Goal: Transaction & Acquisition: Purchase product/service

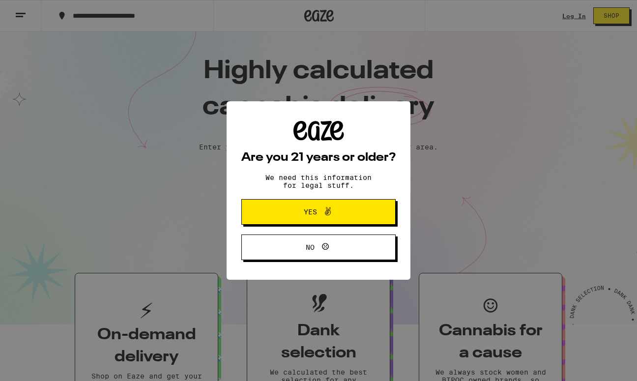
click at [352, 215] on span "Yes" at bounding box center [318, 211] width 75 height 13
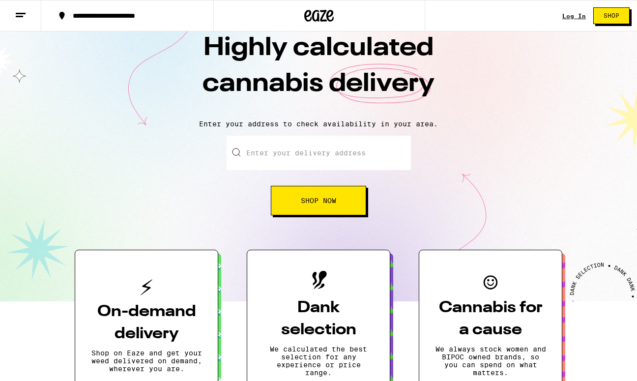
scroll to position [24, 0]
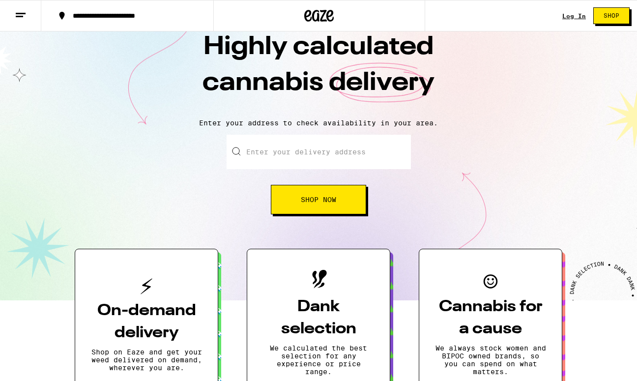
click at [351, 199] on button "Shop Now" at bounding box center [318, 199] width 95 height 29
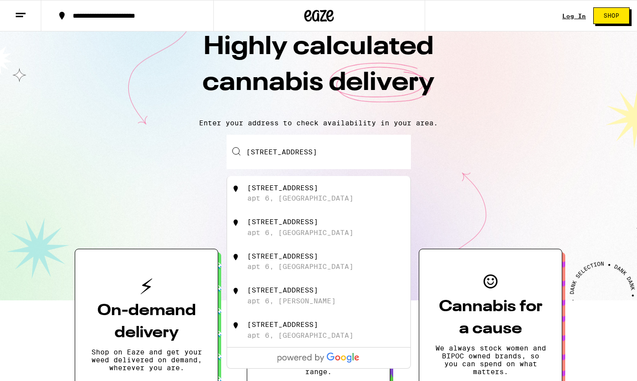
click at [339, 201] on div "910 Rich Ave apt 6, Mountain View" at bounding box center [334, 193] width 175 height 19
type input "910 Rich Ave apt 6, Mountain View, CA"
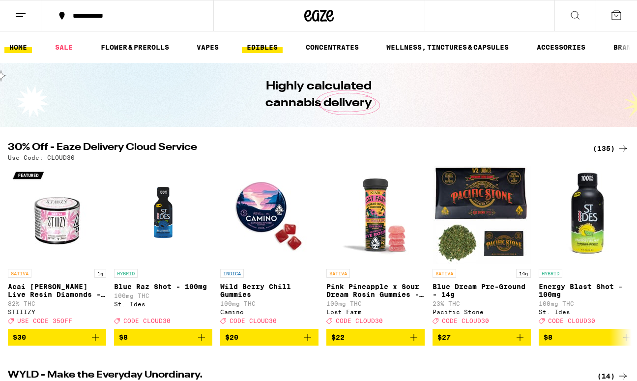
click at [270, 47] on link "EDIBLES" at bounding box center [262, 47] width 41 height 12
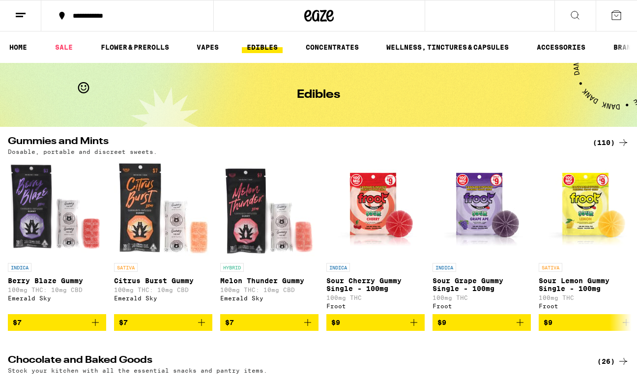
click at [625, 142] on icon at bounding box center [623, 142] width 8 height 7
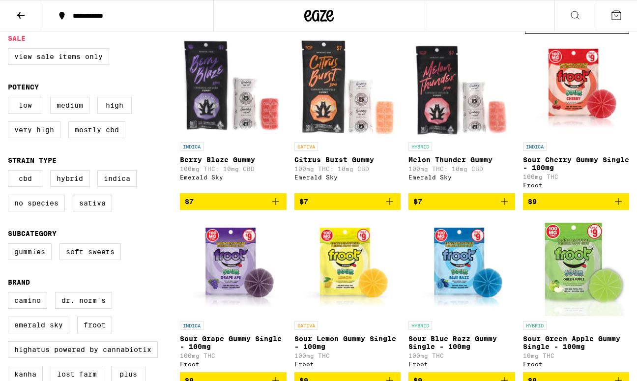
scroll to position [112, 0]
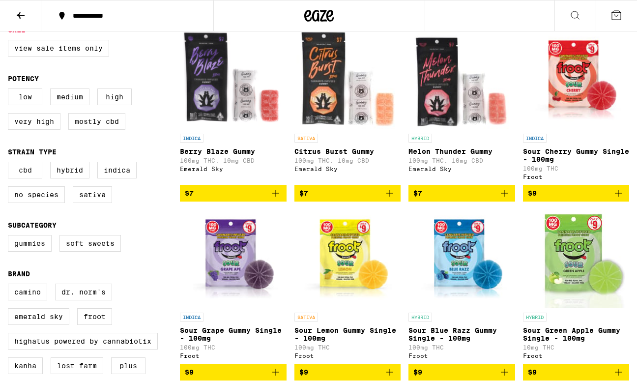
click at [28, 178] on label "CBD" at bounding box center [25, 170] width 34 height 17
click at [10, 164] on input "CBD" at bounding box center [10, 163] width 0 height 0
checkbox input "true"
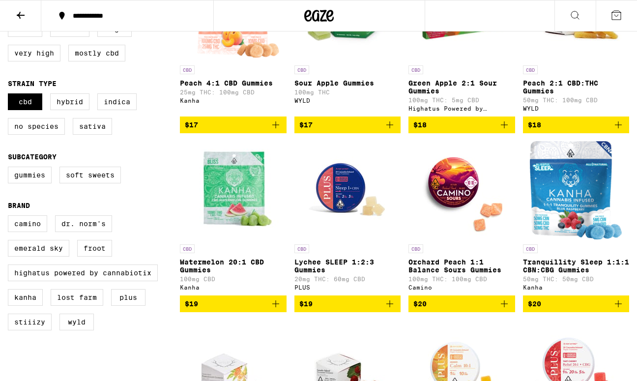
scroll to position [186, 0]
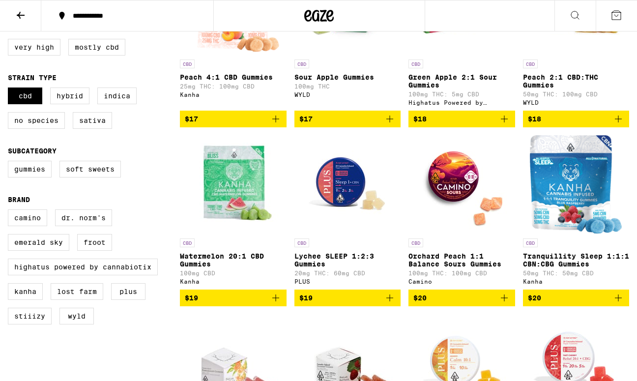
click at [459, 181] on img "Open page for Orchard Peach 1:1 Balance Sours Gummies from Camino" at bounding box center [461, 184] width 98 height 98
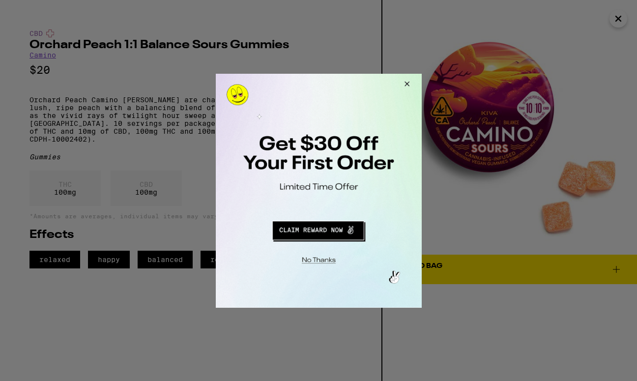
click at [407, 82] on button "Close Modal" at bounding box center [405, 85] width 27 height 24
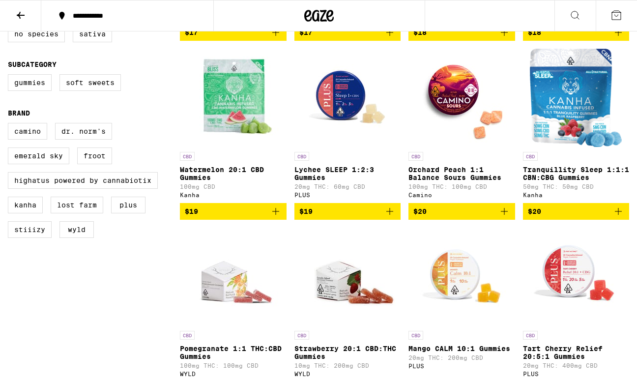
scroll to position [217, 0]
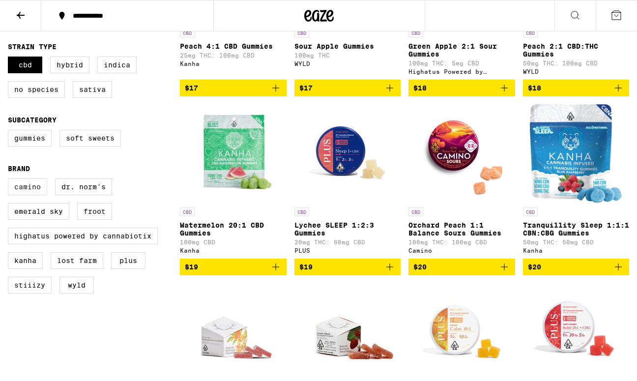
click at [25, 195] on label "Camino" at bounding box center [27, 186] width 39 height 17
click at [10, 180] on input "Camino" at bounding box center [10, 180] width 0 height 0
checkbox input "true"
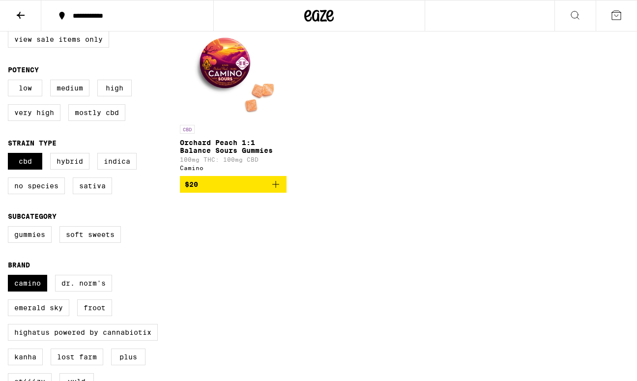
scroll to position [123, 0]
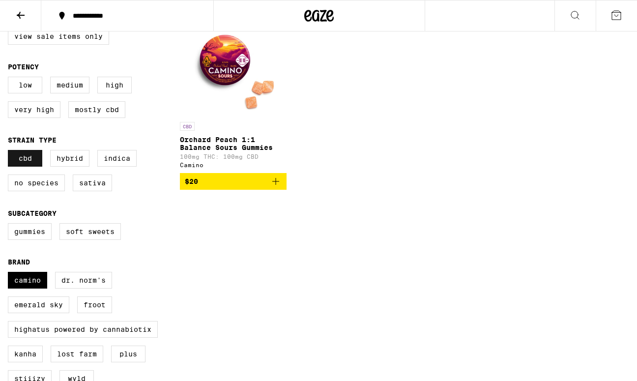
click at [32, 166] on label "CBD" at bounding box center [25, 158] width 34 height 17
click at [10, 152] on input "CBD" at bounding box center [10, 151] width 0 height 0
checkbox input "false"
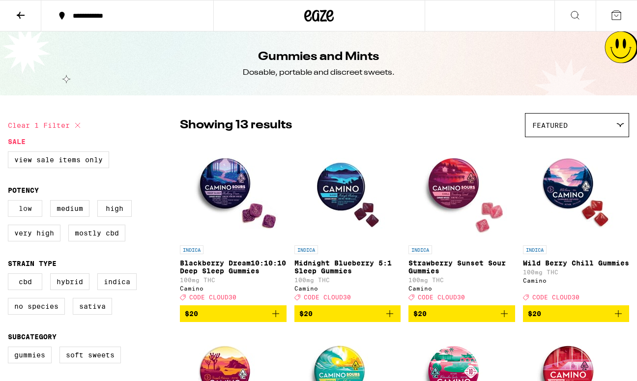
click at [33, 212] on label "Low" at bounding box center [25, 208] width 34 height 17
click at [10, 202] on input "Low" at bounding box center [10, 201] width 0 height 0
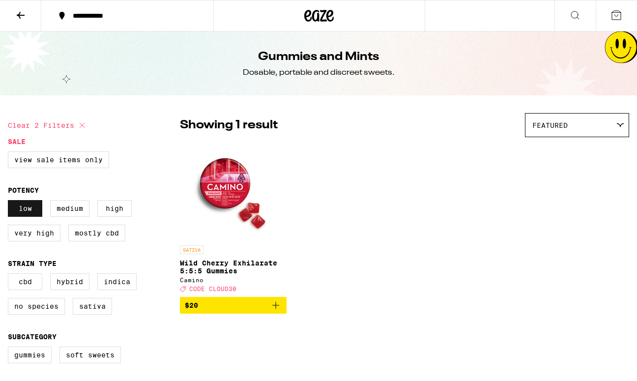
click at [28, 214] on label "Low" at bounding box center [25, 208] width 34 height 17
click at [10, 202] on input "Low" at bounding box center [10, 201] width 0 height 0
checkbox input "false"
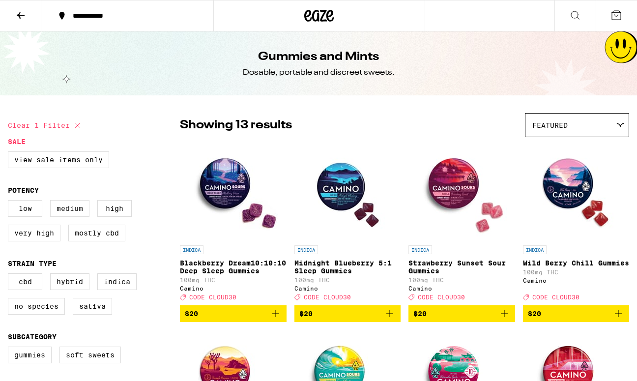
click at [59, 212] on label "Medium" at bounding box center [69, 208] width 39 height 17
click at [10, 202] on input "Medium" at bounding box center [10, 201] width 0 height 0
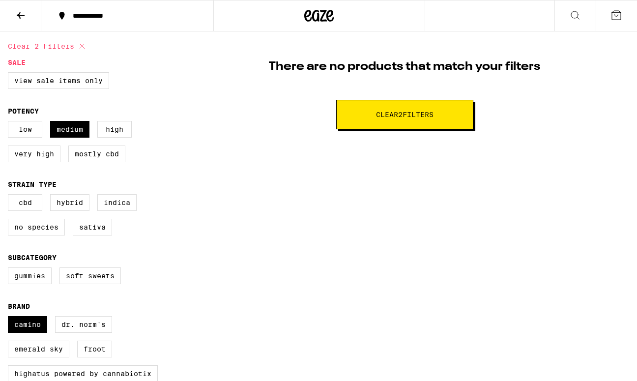
scroll to position [34, 0]
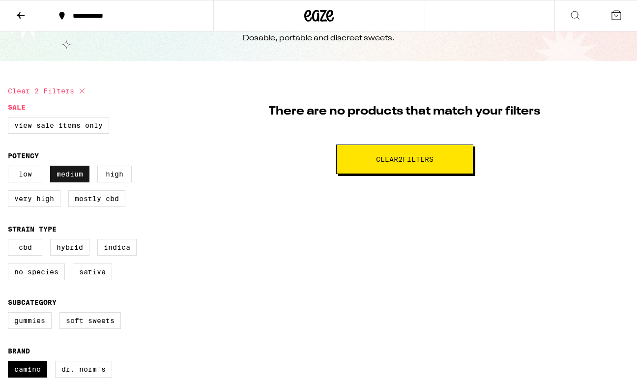
click at [85, 174] on label "Medium" at bounding box center [69, 174] width 39 height 17
click at [10, 168] on input "Medium" at bounding box center [10, 167] width 0 height 0
checkbox input "false"
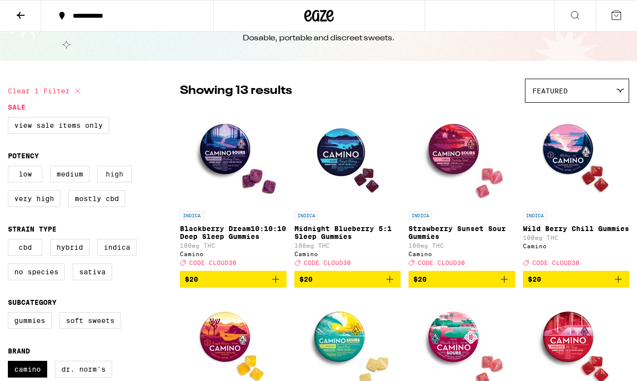
click at [122, 177] on label "High" at bounding box center [114, 174] width 34 height 17
click at [10, 168] on input "High" at bounding box center [10, 167] width 0 height 0
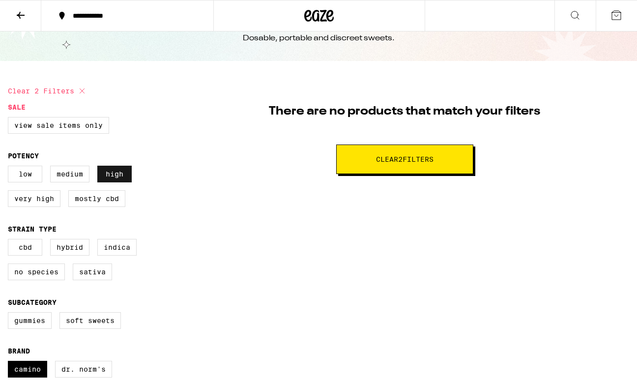
click at [115, 179] on label "High" at bounding box center [114, 174] width 34 height 17
click at [10, 168] on input "High" at bounding box center [10, 167] width 0 height 0
checkbox input "false"
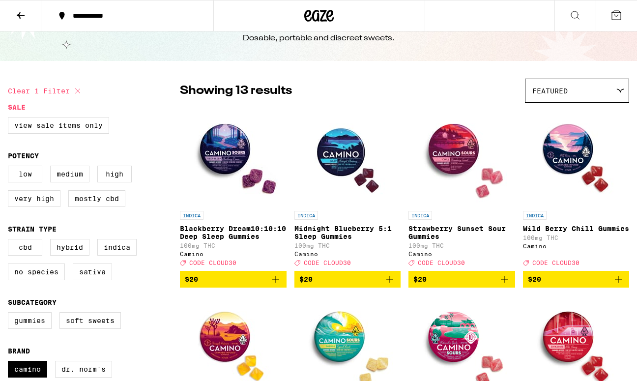
click at [43, 195] on div "Low Medium High Very High Mostly CBD" at bounding box center [94, 190] width 172 height 49
click at [43, 200] on label "Very High" at bounding box center [34, 198] width 53 height 17
click at [10, 168] on input "Very High" at bounding box center [10, 167] width 0 height 0
checkbox input "true"
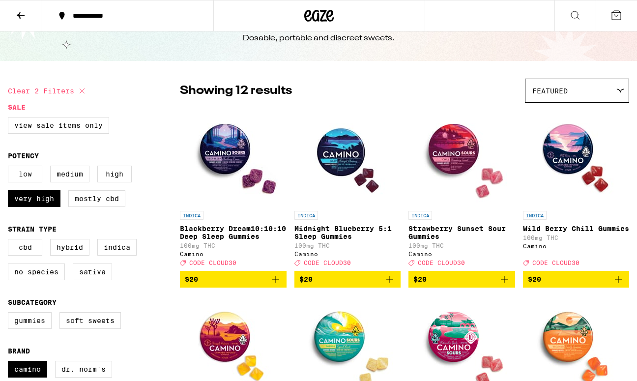
click at [30, 177] on label "Low" at bounding box center [25, 174] width 34 height 17
click at [10, 168] on input "Low" at bounding box center [10, 167] width 0 height 0
checkbox input "true"
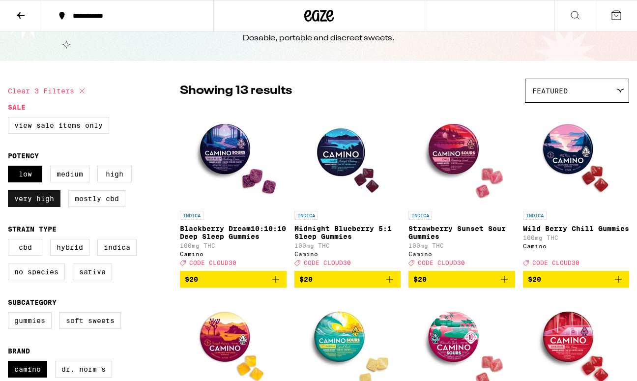
click at [36, 200] on label "Very High" at bounding box center [34, 198] width 53 height 17
click at [10, 168] on input "Very High" at bounding box center [10, 167] width 0 height 0
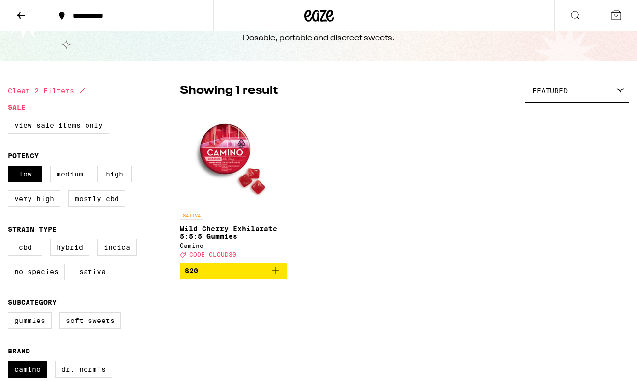
click at [232, 153] on img "Open page for Wild Cherry Exhilarate 5:5:5 Gummies from Camino" at bounding box center [233, 157] width 98 height 98
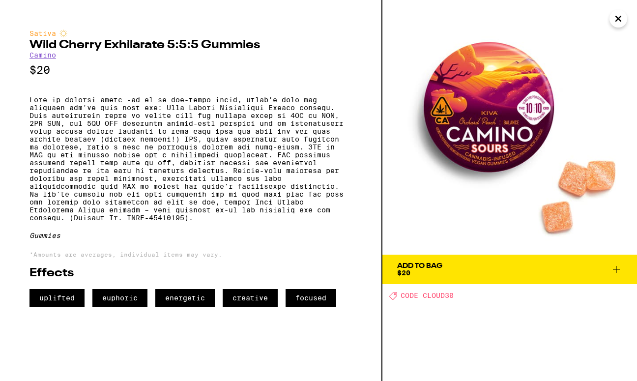
click at [616, 14] on icon "Close" at bounding box center [618, 18] width 12 height 15
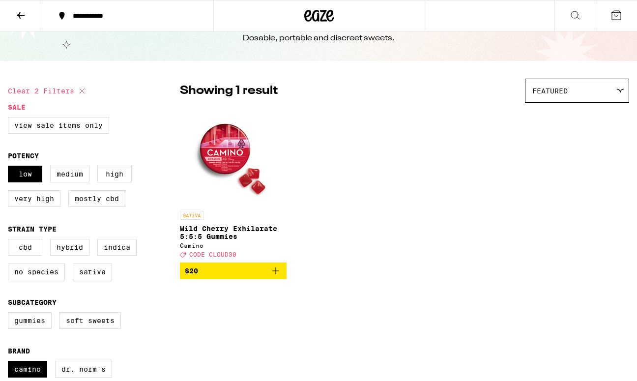
click at [224, 155] on img "Open page for Wild Cherry Exhilarate 5:5:5 Gummies from Camino" at bounding box center [233, 157] width 98 height 98
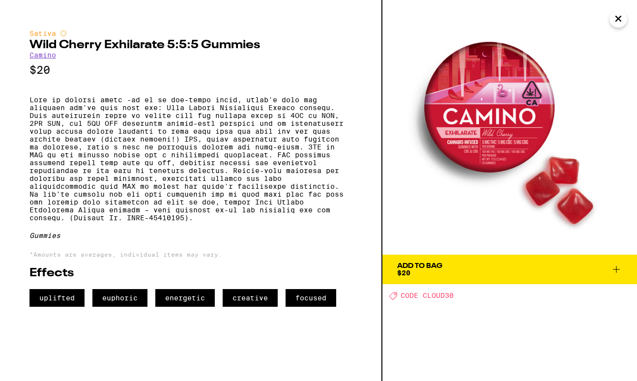
click at [516, 153] on img at bounding box center [509, 127] width 255 height 255
click at [619, 15] on icon "Close" at bounding box center [618, 18] width 12 height 15
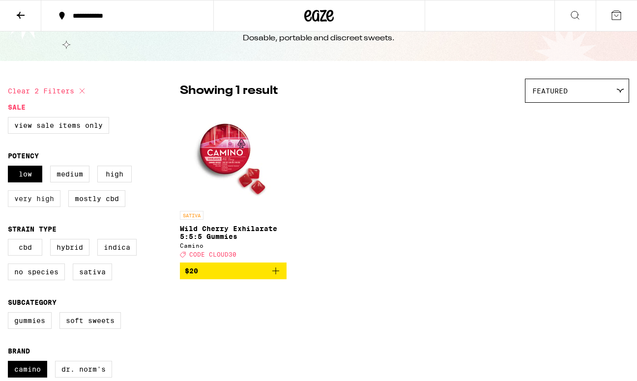
click at [37, 205] on label "Very High" at bounding box center [34, 198] width 53 height 17
click at [10, 168] on input "Very High" at bounding box center [10, 167] width 0 height 0
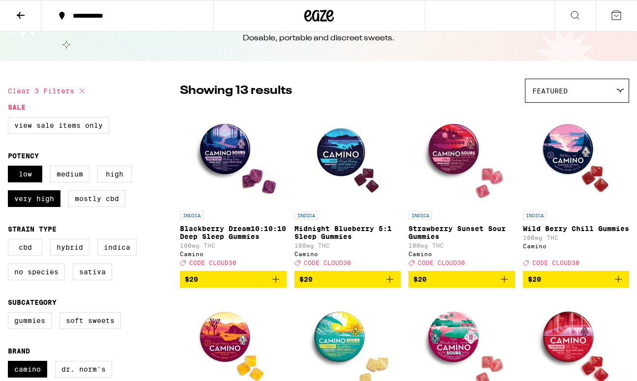
click at [223, 150] on img "Open page for Blackberry Dream10:10:10 Deep Sleep Gummies from Camino" at bounding box center [233, 157] width 98 height 98
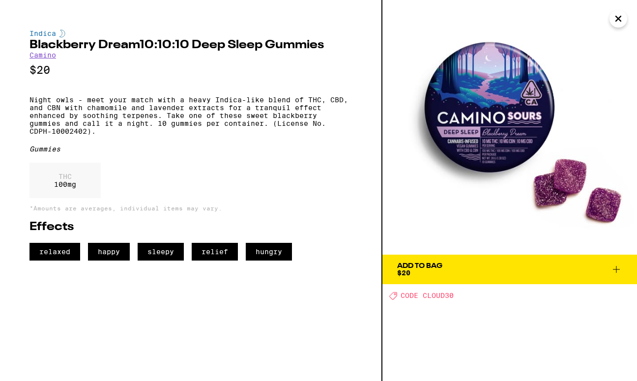
click at [617, 23] on icon "Close" at bounding box center [618, 18] width 12 height 15
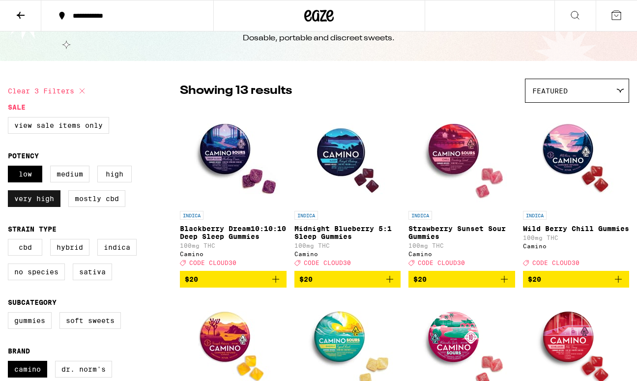
click at [32, 198] on label "Very High" at bounding box center [34, 198] width 53 height 17
click at [10, 168] on input "Very High" at bounding box center [10, 167] width 0 height 0
checkbox input "false"
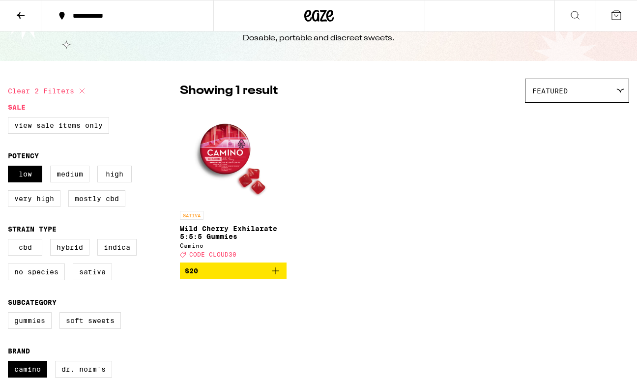
click at [278, 276] on icon "Add to bag" at bounding box center [276, 271] width 12 height 12
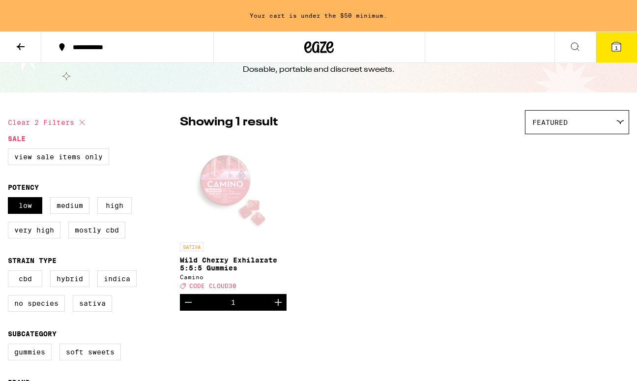
scroll to position [66, 0]
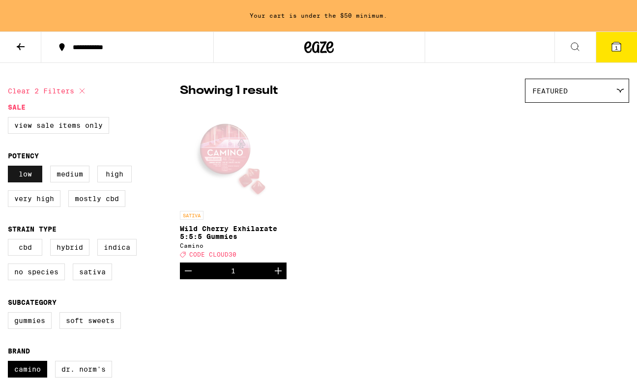
click at [30, 180] on label "Low" at bounding box center [25, 174] width 34 height 17
click at [10, 168] on input "Low" at bounding box center [10, 167] width 0 height 0
checkbox input "false"
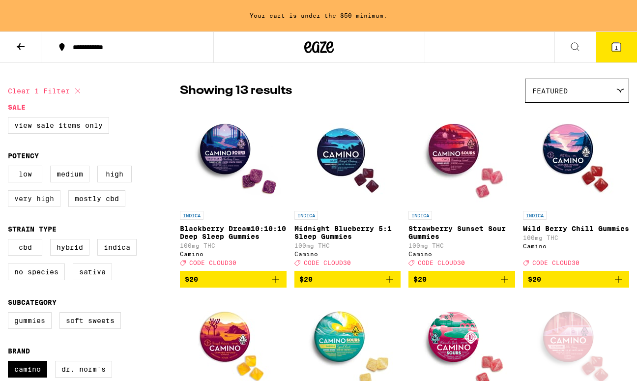
click at [29, 204] on label "Very High" at bounding box center [34, 198] width 53 height 17
click at [10, 168] on input "Very High" at bounding box center [10, 167] width 0 height 0
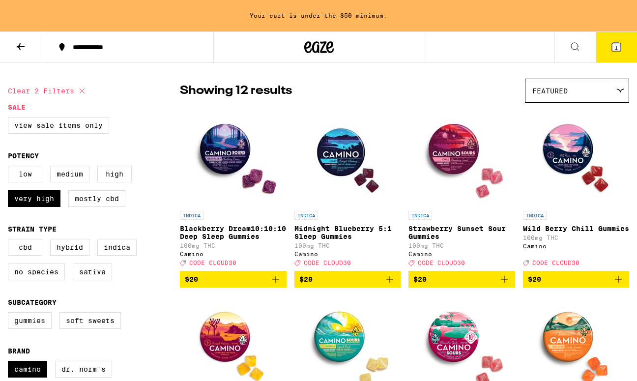
click at [217, 159] on img "Open page for Blackberry Dream10:10:10 Deep Sleep Gummies from Camino" at bounding box center [233, 157] width 98 height 98
click at [341, 159] on img "Open page for Midnight Blueberry 5:1 Sleep Gummies from Camino" at bounding box center [347, 157] width 98 height 98
click at [227, 146] on img "Open page for Blackberry Dream10:10:10 Deep Sleep Gummies from Camino" at bounding box center [233, 157] width 98 height 98
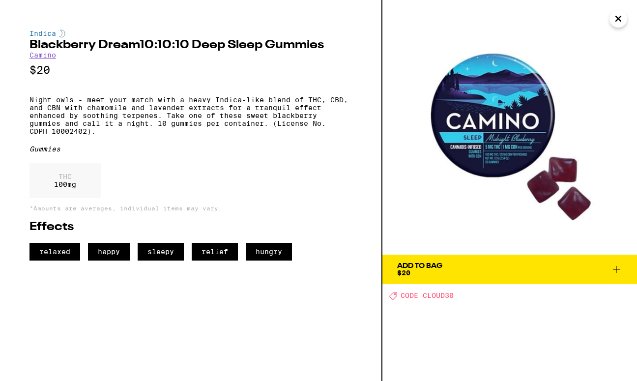
click at [617, 24] on icon "Close" at bounding box center [618, 18] width 12 height 15
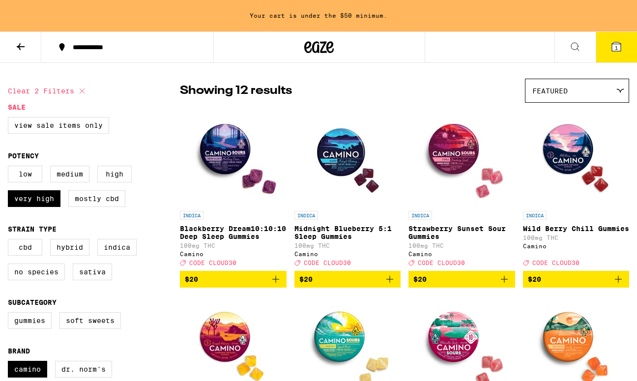
click at [274, 285] on icon "Add to bag" at bounding box center [276, 279] width 12 height 12
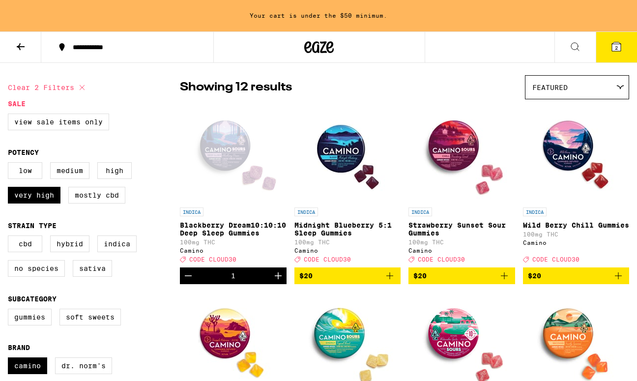
scroll to position [68, 0]
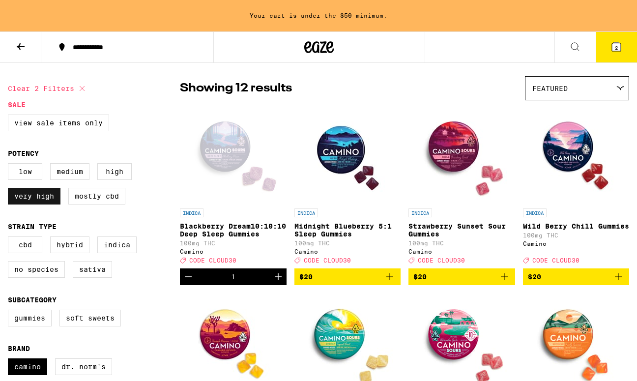
click at [52, 200] on label "Very High" at bounding box center [34, 196] width 53 height 17
click at [10, 165] on input "Very High" at bounding box center [10, 165] width 0 height 0
checkbox input "false"
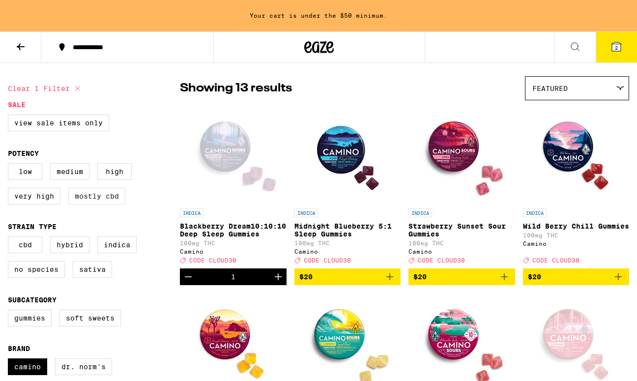
click at [86, 204] on label "Mostly CBD" at bounding box center [96, 196] width 57 height 17
click at [10, 165] on input "Mostly CBD" at bounding box center [10, 165] width 0 height 0
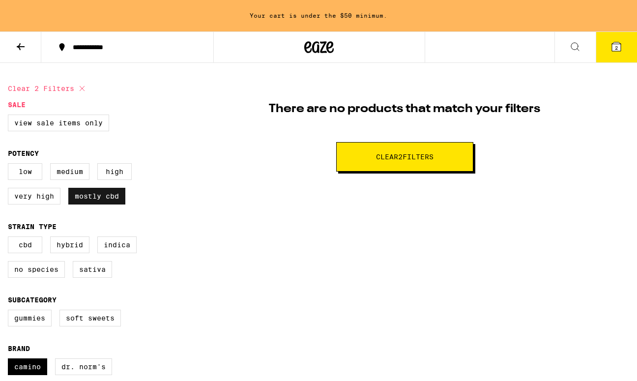
click at [86, 204] on label "Mostly CBD" at bounding box center [96, 196] width 57 height 17
click at [10, 165] on input "Mostly CBD" at bounding box center [10, 165] width 0 height 0
checkbox input "false"
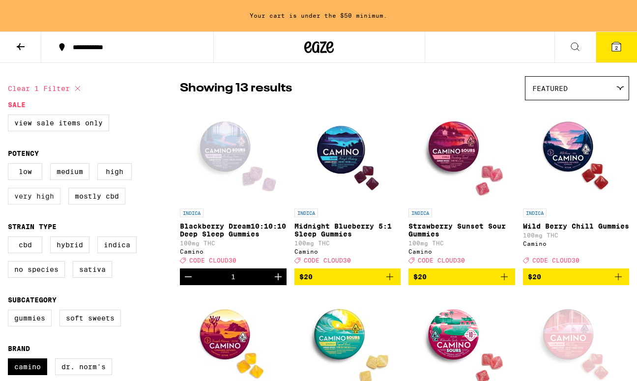
click at [29, 203] on label "Very High" at bounding box center [34, 196] width 53 height 17
click at [10, 165] on input "Very High" at bounding box center [10, 165] width 0 height 0
checkbox input "true"
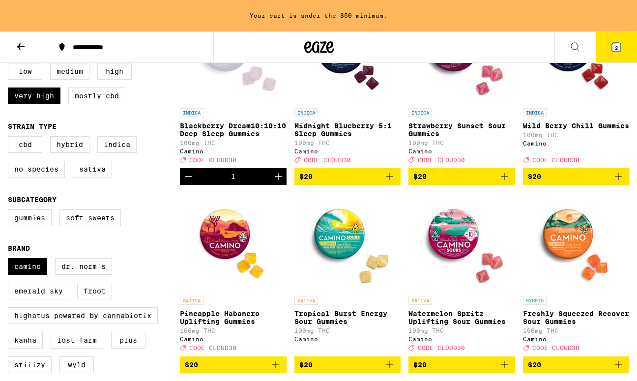
scroll to position [66, 0]
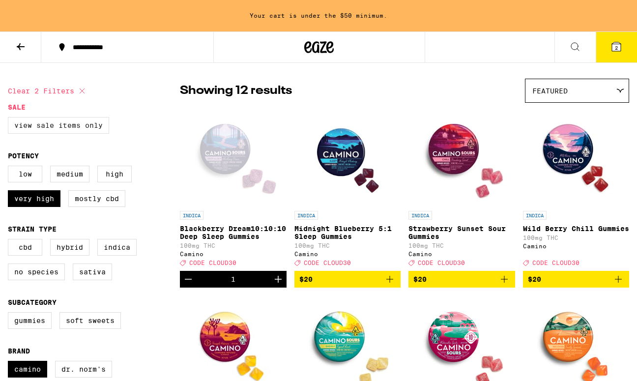
click at [81, 125] on label "View Sale Items Only" at bounding box center [58, 125] width 101 height 17
click at [10, 119] on input "View Sale Items Only" at bounding box center [10, 118] width 0 height 0
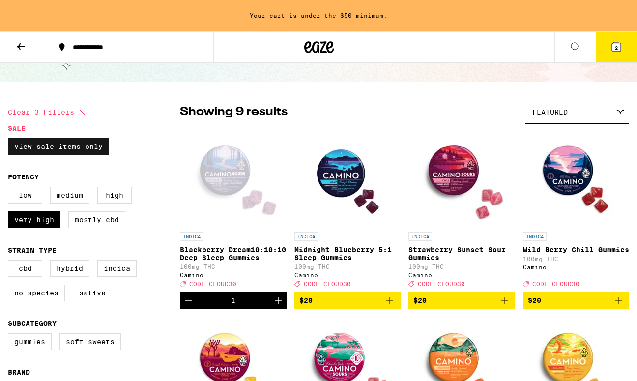
scroll to position [41, 0]
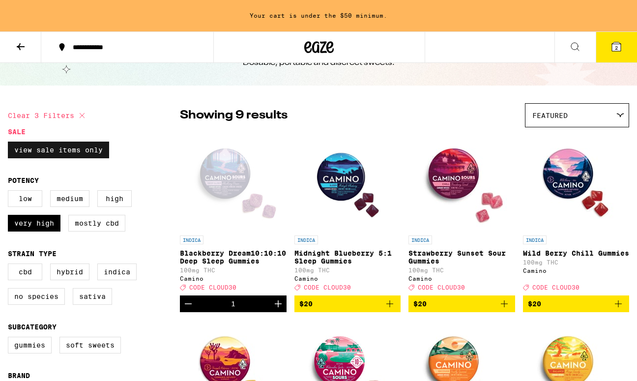
click at [82, 157] on label "View Sale Items Only" at bounding box center [58, 150] width 101 height 17
click at [10, 144] on input "View Sale Items Only" at bounding box center [10, 143] width 0 height 0
checkbox input "false"
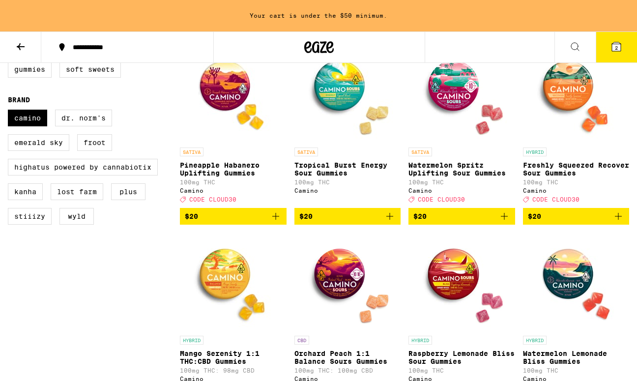
scroll to position [318, 0]
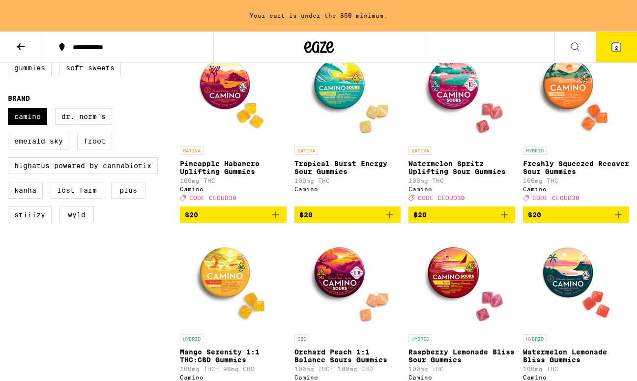
click at [217, 201] on span "CODE CLOUD30" at bounding box center [212, 198] width 47 height 6
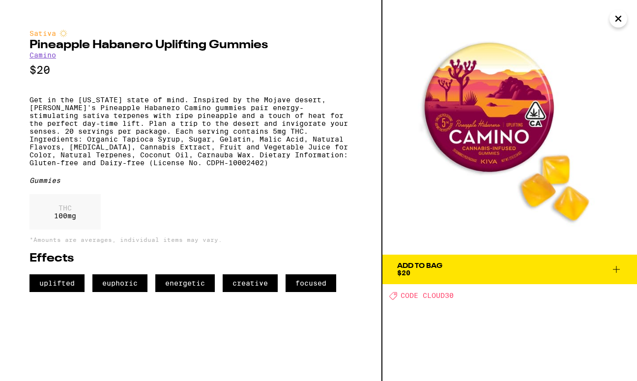
click at [410, 294] on span "CODE CLOUD30" at bounding box center [427, 296] width 53 height 8
click at [406, 296] on span "CODE CLOUD30" at bounding box center [427, 296] width 53 height 8
click at [410, 299] on span "CODE CLOUD30" at bounding box center [427, 296] width 53 height 8
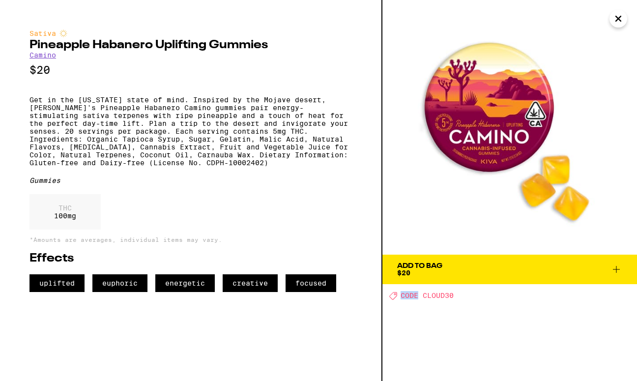
click at [410, 299] on span "CODE CLOUD30" at bounding box center [427, 296] width 53 height 8
click at [618, 21] on icon "Close" at bounding box center [618, 18] width 12 height 15
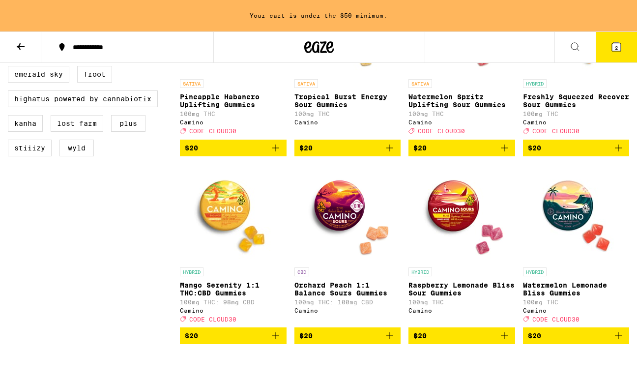
scroll to position [387, 0]
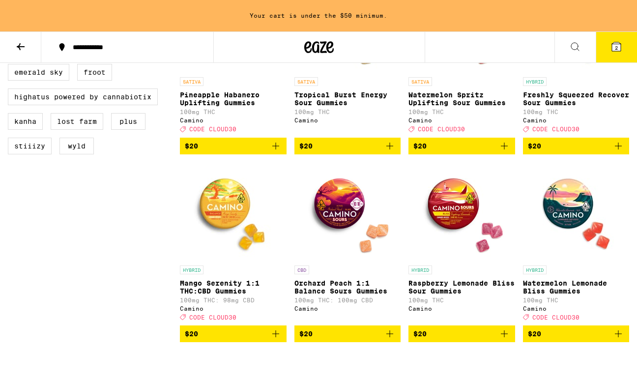
click at [336, 222] on img "Open page for Orchard Peach 1:1 Balance Sours Gummies from Camino" at bounding box center [347, 211] width 98 height 98
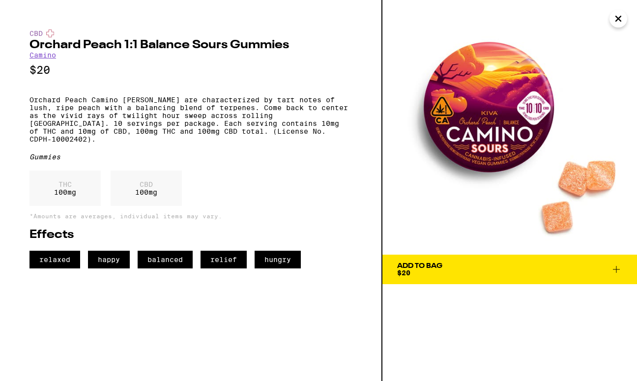
click at [618, 19] on icon "Close" at bounding box center [618, 18] width 5 height 5
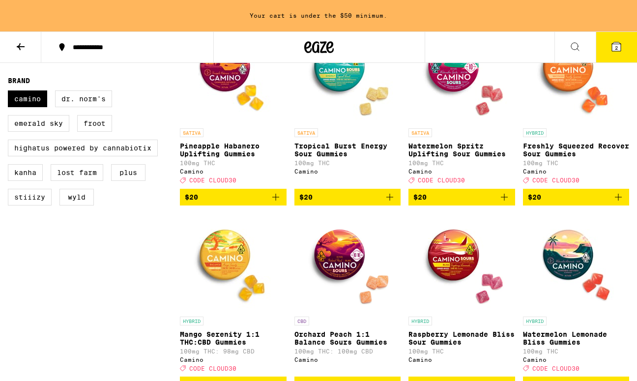
scroll to position [311, 0]
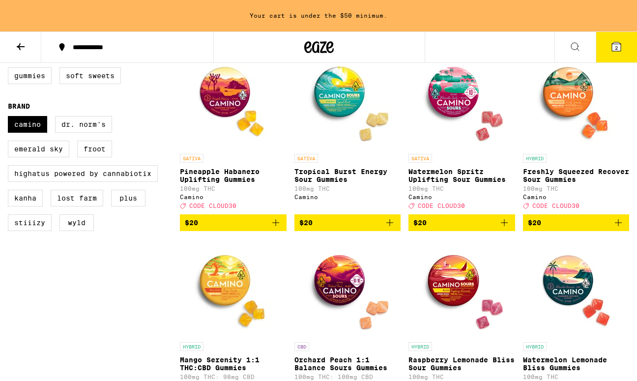
click at [334, 97] on img "Open page for Tropical Burst Energy Sour Gummies from Camino" at bounding box center [347, 100] width 98 height 98
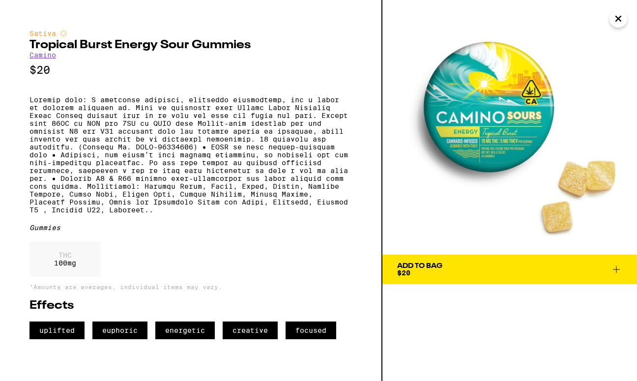
click at [616, 266] on icon at bounding box center [616, 269] width 7 height 7
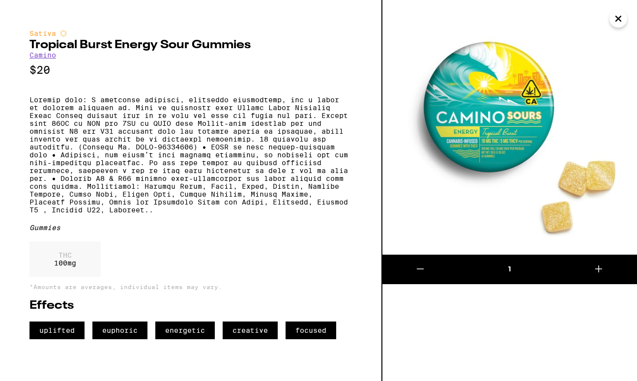
scroll to position [279, 0]
click at [621, 19] on icon "Close" at bounding box center [618, 18] width 12 height 15
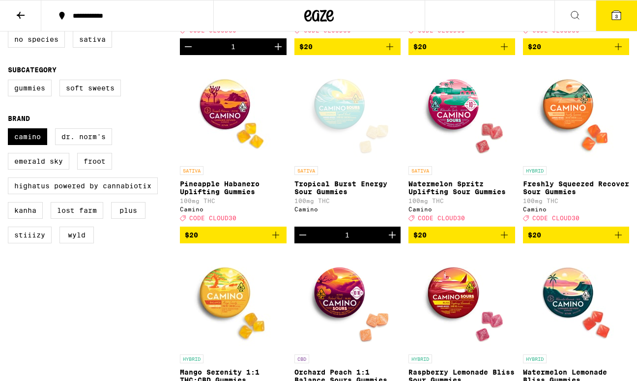
scroll to position [266, 0]
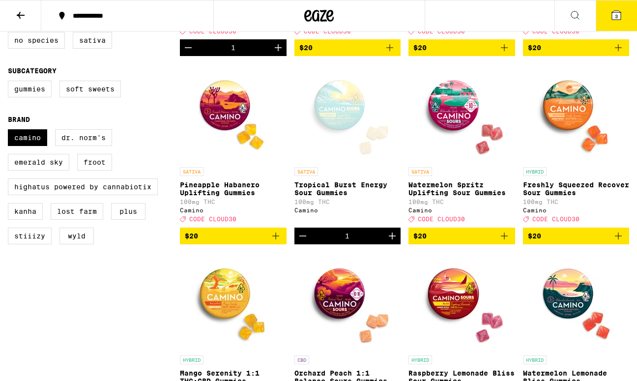
click at [569, 105] on img "Open page for Freshly Squeezed Recover Sour Gummies from Camino" at bounding box center [576, 113] width 98 height 98
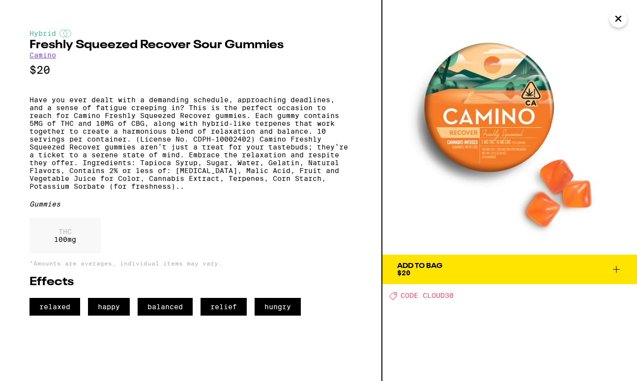
click at [614, 22] on icon "Close" at bounding box center [618, 18] width 12 height 15
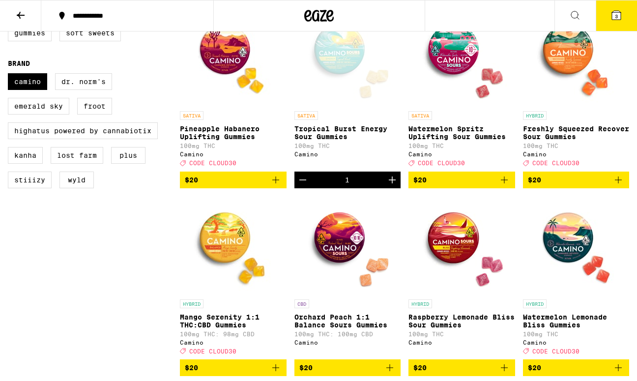
scroll to position [333, 0]
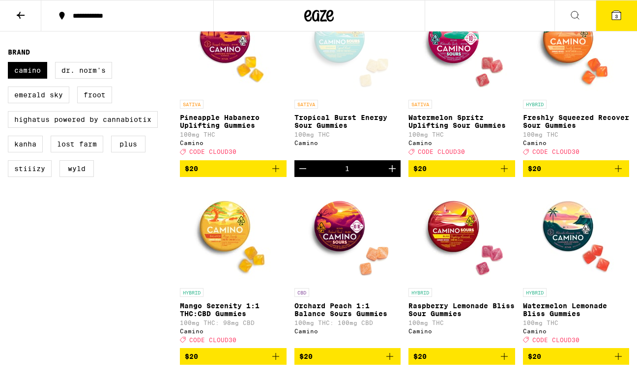
click at [235, 243] on img "Open page for Mango Serenity 1:1 THC:CBD Gummies from Camino" at bounding box center [233, 234] width 98 height 98
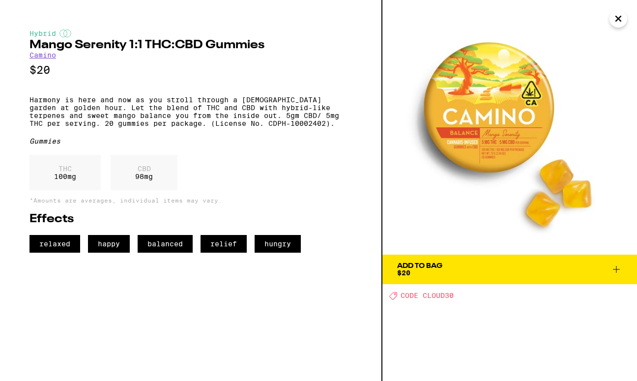
click at [619, 272] on icon at bounding box center [616, 269] width 12 height 12
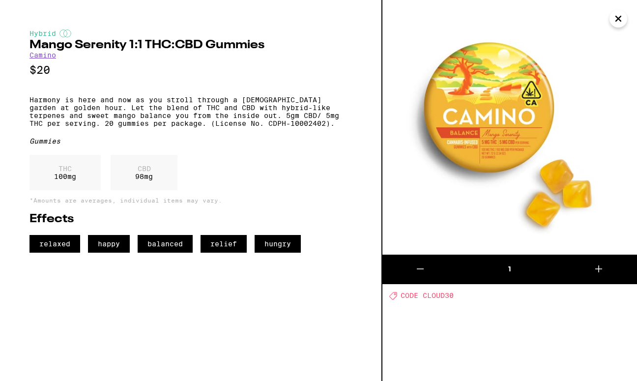
click at [619, 20] on icon "Close" at bounding box center [618, 18] width 5 height 5
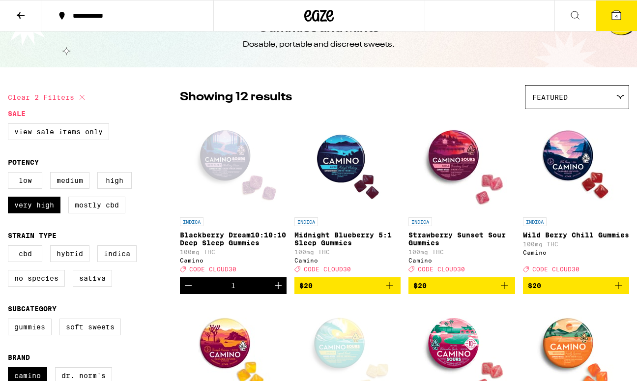
scroll to position [28, 0]
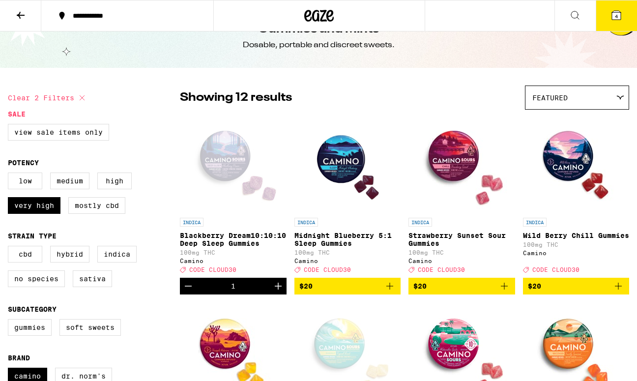
click at [610, 20] on icon at bounding box center [616, 15] width 12 height 12
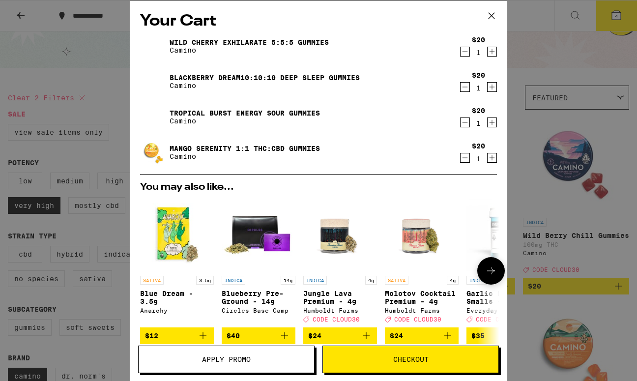
scroll to position [83, 0]
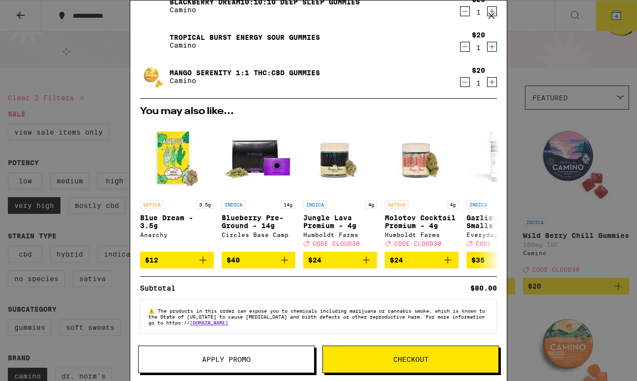
click at [283, 361] on span "Apply Promo" at bounding box center [226, 359] width 175 height 7
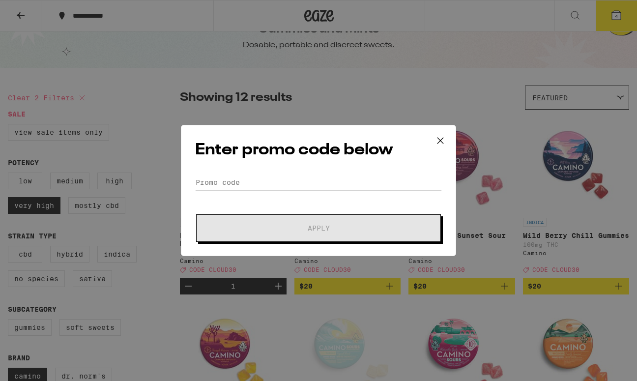
click at [227, 184] on input "Promo Code" at bounding box center [318, 182] width 247 height 15
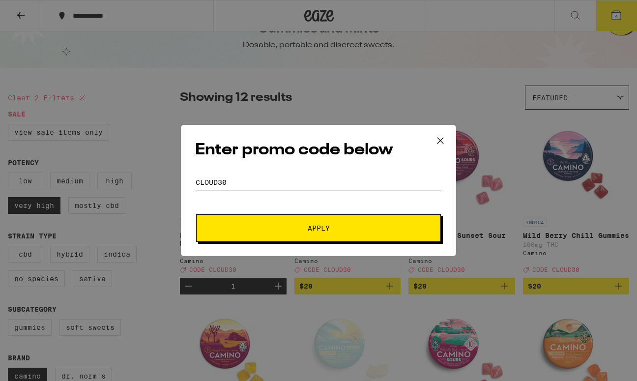
type input "CLOUD30"
click at [257, 220] on button "Apply" at bounding box center [318, 228] width 245 height 28
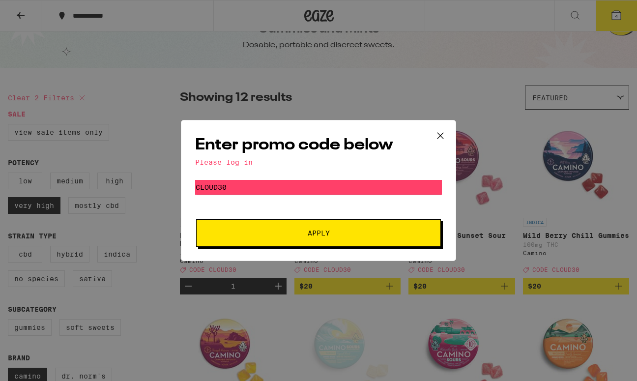
click at [443, 136] on icon at bounding box center [440, 135] width 15 height 15
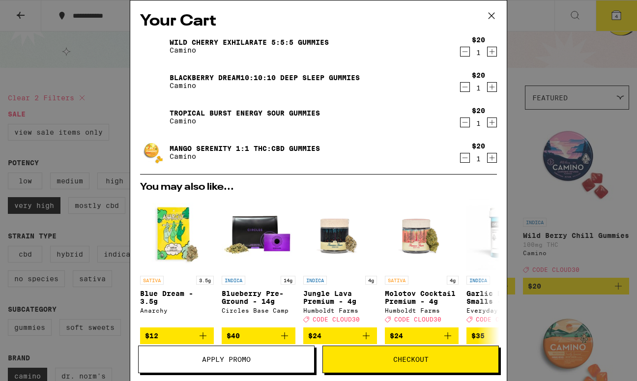
click at [490, 15] on icon at bounding box center [491, 15] width 15 height 15
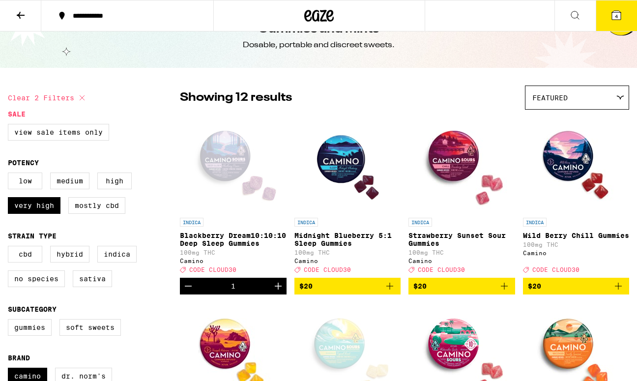
click at [28, 14] on button at bounding box center [20, 15] width 41 height 31
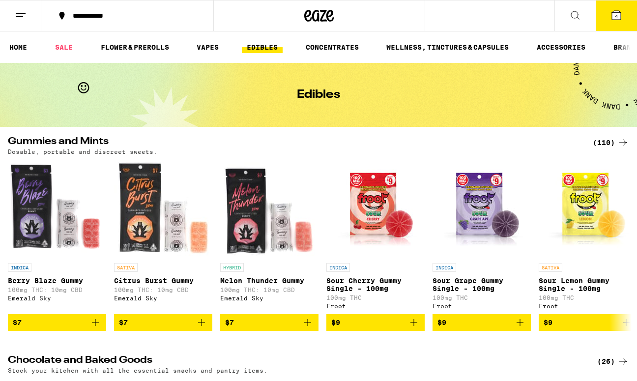
click at [614, 20] on icon at bounding box center [616, 15] width 12 height 12
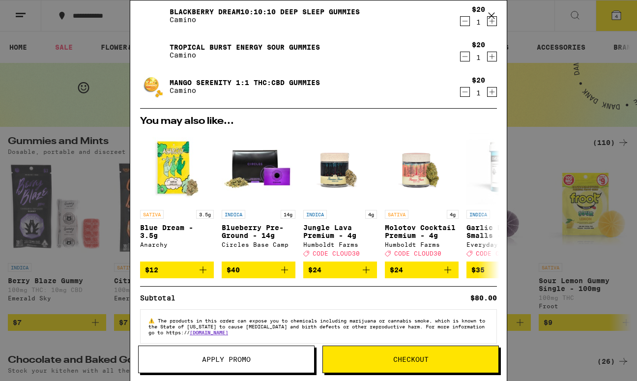
scroll to position [83, 0]
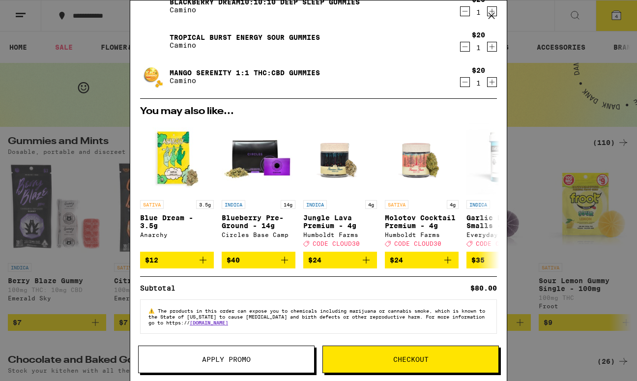
click at [396, 367] on button "Checkout" at bounding box center [410, 359] width 176 height 28
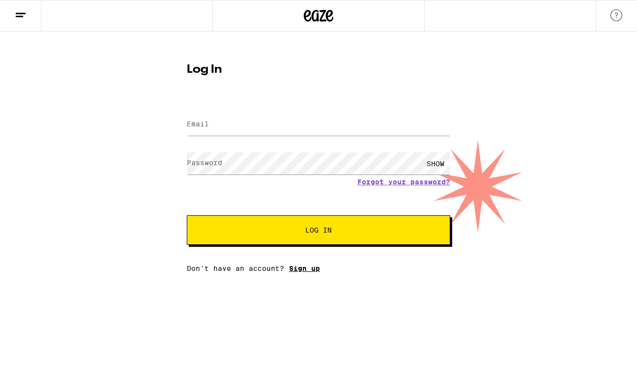
click at [307, 272] on link "Sign up" at bounding box center [304, 268] width 31 height 8
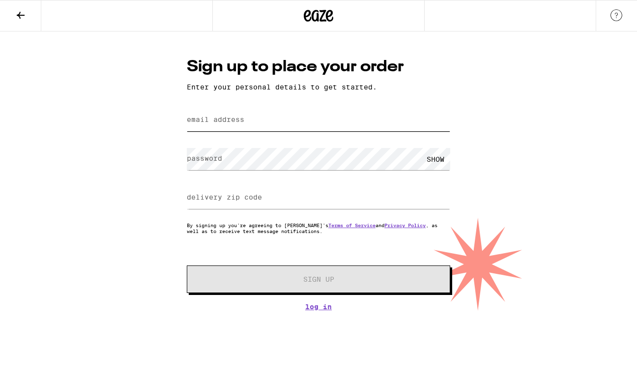
click at [271, 125] on input "email address" at bounding box center [318, 120] width 263 height 22
type input "pezhman.zarifian@gmail.com"
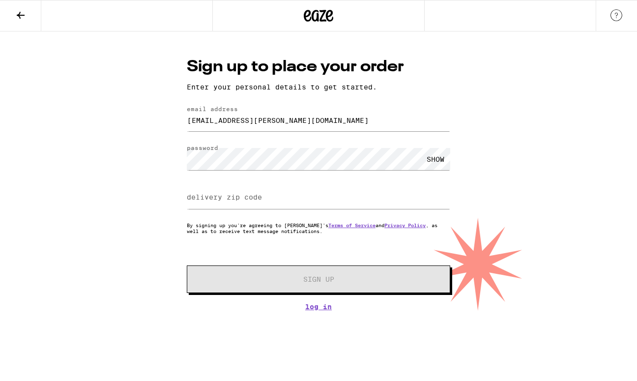
click at [207, 198] on label "delivery zip code" at bounding box center [224, 197] width 75 height 8
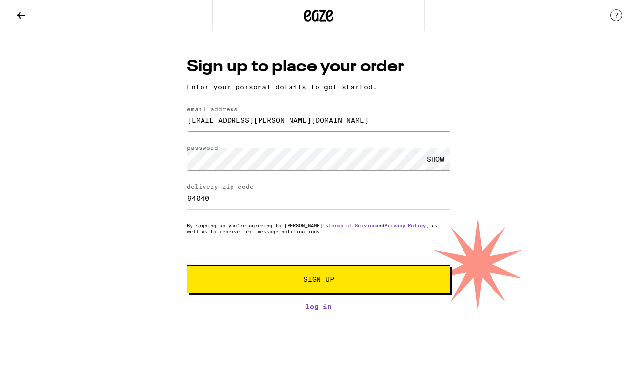
type input "94040"
click at [252, 276] on button "Sign Up" at bounding box center [318, 279] width 263 height 28
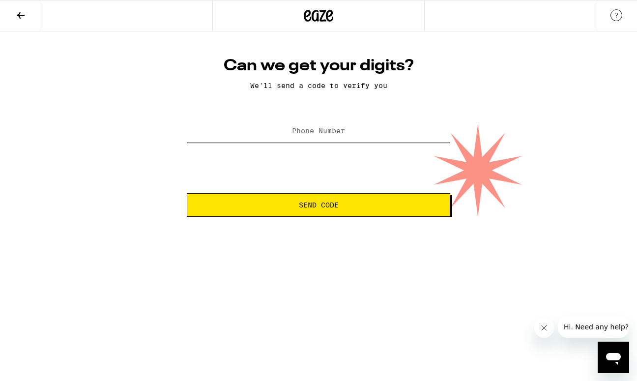
click at [371, 126] on input "Phone Number" at bounding box center [318, 131] width 263 height 22
type input "(424) 343-9569"
click at [353, 204] on span "Send Code" at bounding box center [318, 204] width 247 height 7
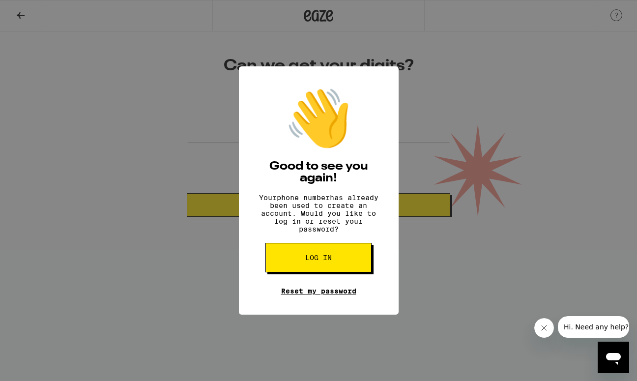
click at [312, 295] on link "Reset my password" at bounding box center [318, 291] width 75 height 8
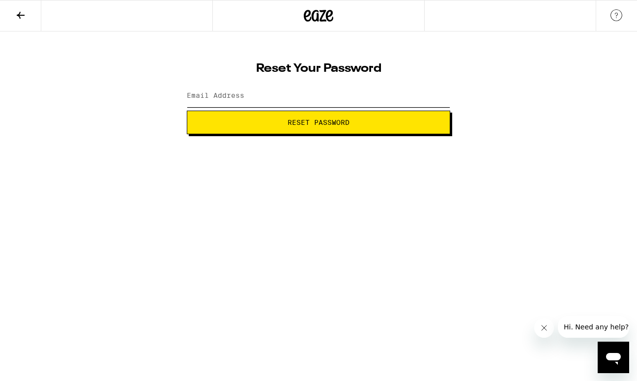
click at [269, 99] on input "Email Address" at bounding box center [318, 96] width 263 height 22
type input "pezhman.zarifian@gmail.com"
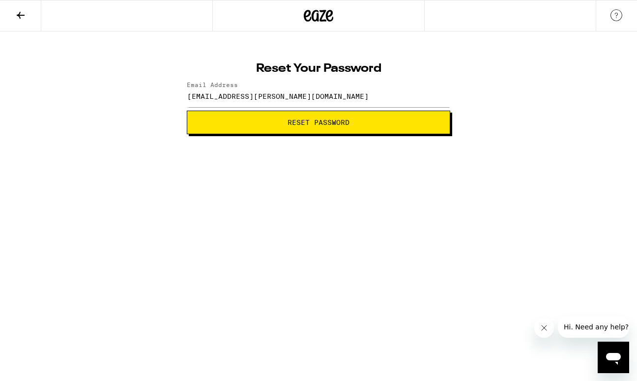
click at [287, 128] on button "Reset Password" at bounding box center [318, 123] width 263 height 24
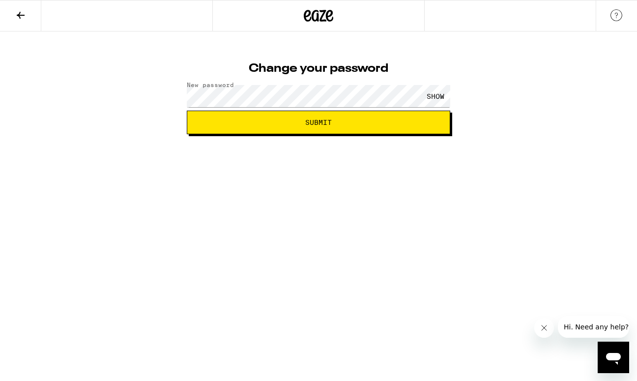
click at [208, 121] on span "Submit" at bounding box center [318, 122] width 247 height 7
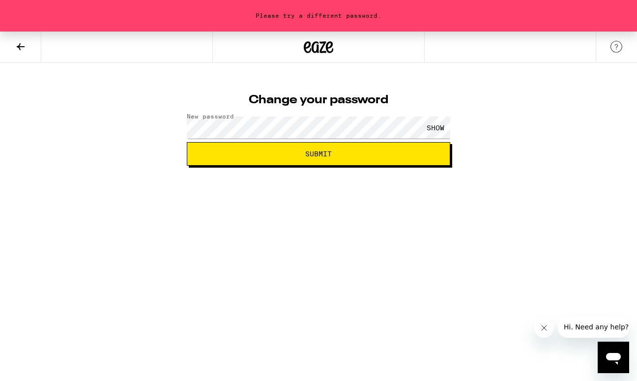
click at [443, 131] on div "SHOW" at bounding box center [435, 127] width 29 height 22
click at [373, 160] on button "Submit" at bounding box center [318, 154] width 263 height 24
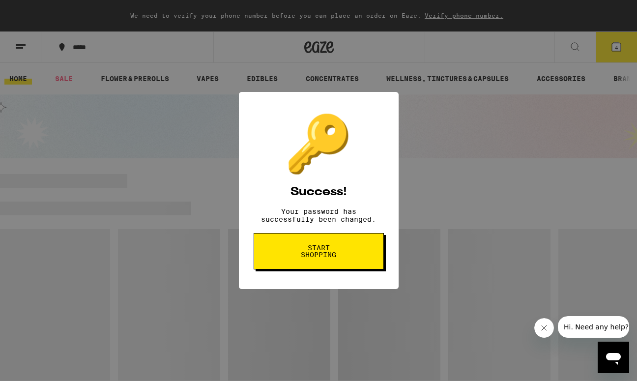
click at [345, 252] on button "Start shopping" at bounding box center [319, 251] width 130 height 36
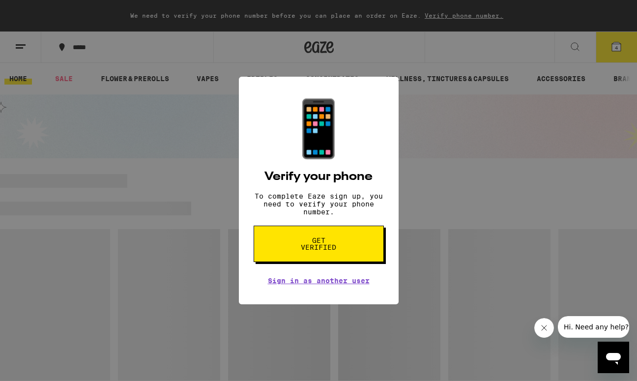
click at [345, 252] on button "Get verified" at bounding box center [319, 244] width 130 height 36
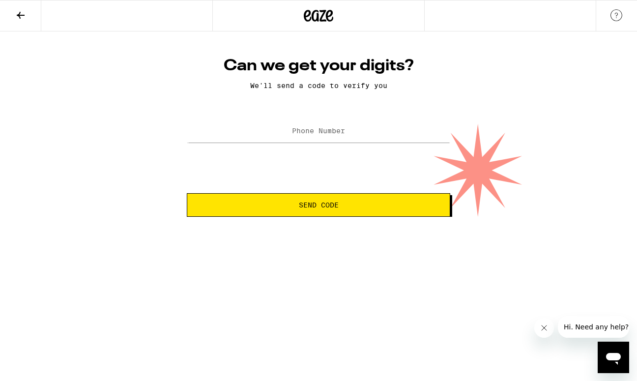
click at [313, 135] on label "Phone Number" at bounding box center [318, 131] width 53 height 8
type input "(424) 343-9569"
click at [310, 206] on span "Send Code" at bounding box center [319, 204] width 40 height 7
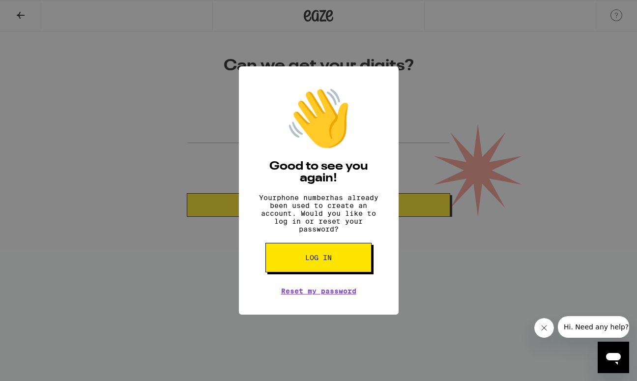
click at [332, 261] on button "Log in" at bounding box center [318, 257] width 106 height 29
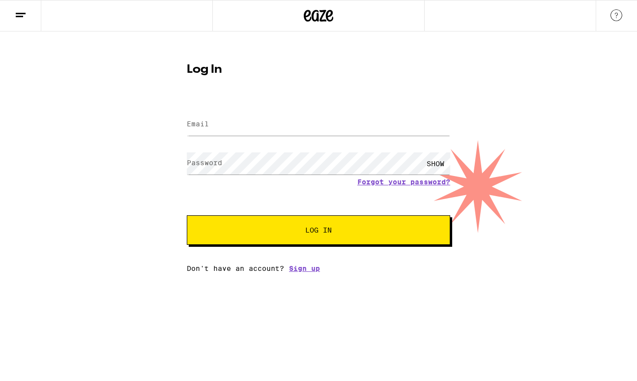
click at [261, 137] on div at bounding box center [318, 124] width 263 height 29
click at [253, 130] on input "Email" at bounding box center [318, 125] width 263 height 22
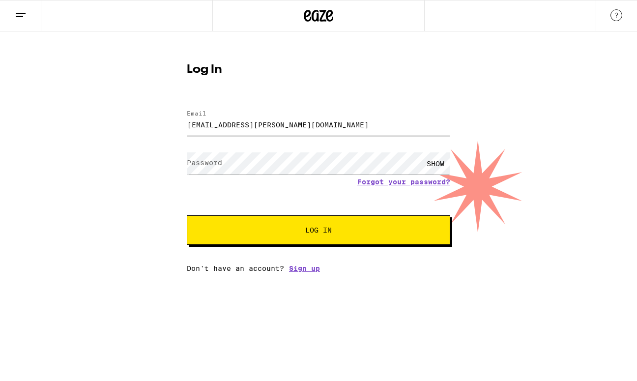
type input "pezhman.zarifian@gmail.com"
click at [269, 230] on span "Log In" at bounding box center [319, 230] width 184 height 7
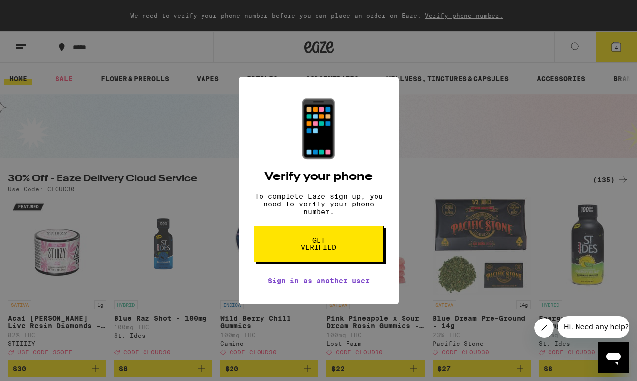
click at [342, 258] on button "Get verified" at bounding box center [319, 244] width 130 height 36
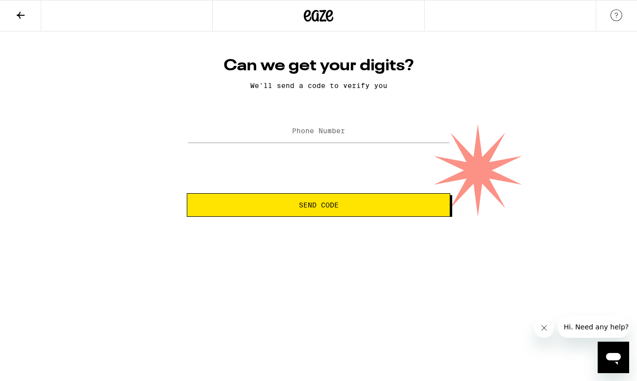
click at [315, 133] on label "Phone Number" at bounding box center [318, 131] width 53 height 8
type input "(424) 343-9569"
click at [320, 205] on span "Send Code" at bounding box center [319, 204] width 40 height 7
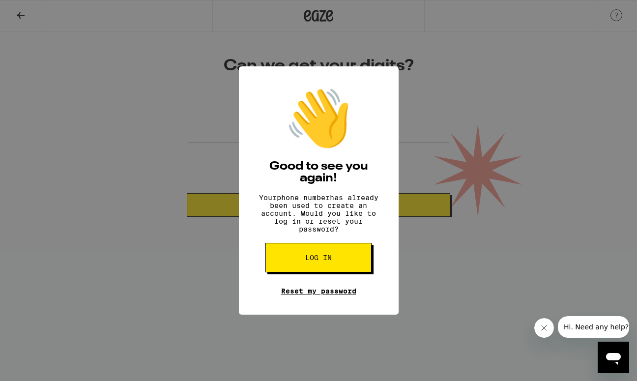
click at [340, 295] on link "Reset my password" at bounding box center [318, 291] width 75 height 8
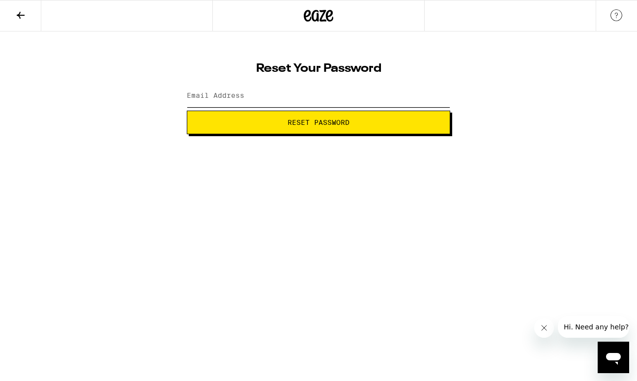
click at [297, 101] on input "Email Address" at bounding box center [318, 96] width 263 height 22
type input "pezhman.zarifian@gmail.com"
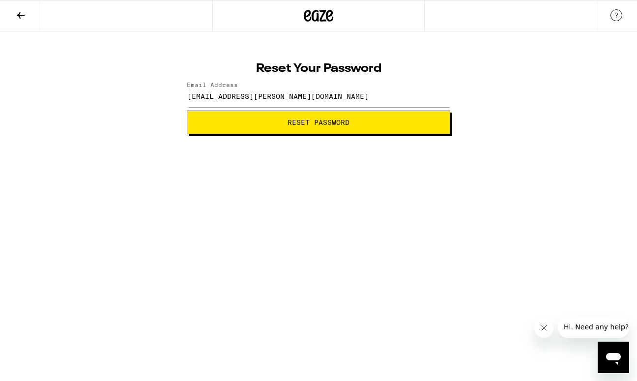
click at [362, 124] on span "Reset Password" at bounding box center [318, 122] width 247 height 7
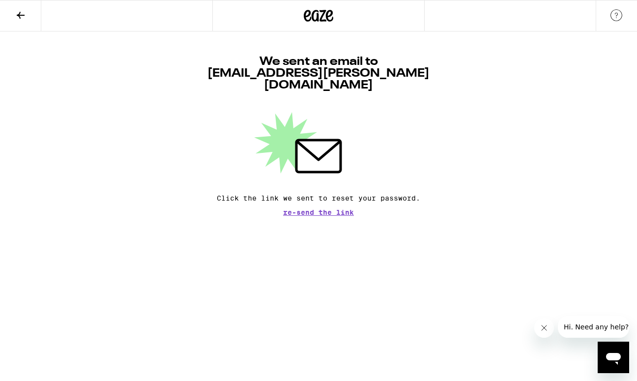
click at [24, 14] on icon at bounding box center [21, 15] width 12 height 12
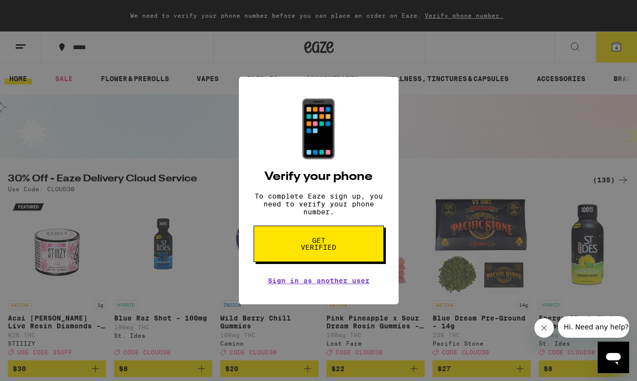
click at [491, 119] on div "📱 Verify your phone To complete Eaze sign up, you need to verify your phone num…" at bounding box center [318, 190] width 637 height 381
click at [325, 143] on div "📱" at bounding box center [318, 128] width 69 height 65
click at [353, 285] on link "Sign in as another user" at bounding box center [319, 281] width 102 height 8
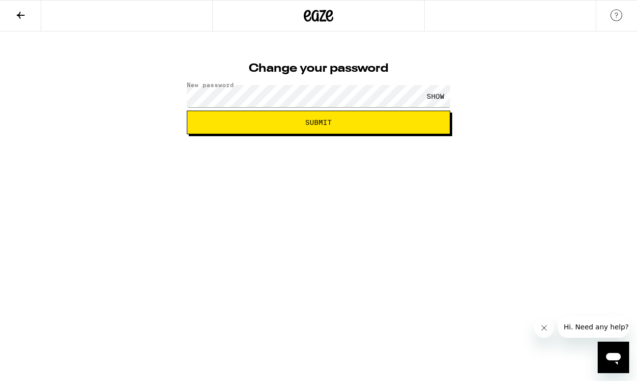
click at [308, 134] on html "Change your password New password SHOW Submit" at bounding box center [318, 67] width 637 height 134
click at [298, 133] on button "Submit" at bounding box center [318, 123] width 263 height 24
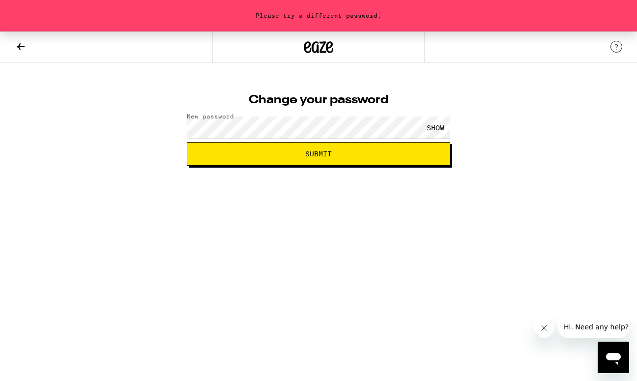
click at [442, 128] on div "SHOW" at bounding box center [435, 127] width 29 height 22
click at [256, 166] on html "Please try a different password. Change your password New password HIDE Submit" at bounding box center [318, 83] width 637 height 166
click at [287, 152] on span "Submit" at bounding box center [318, 153] width 247 height 7
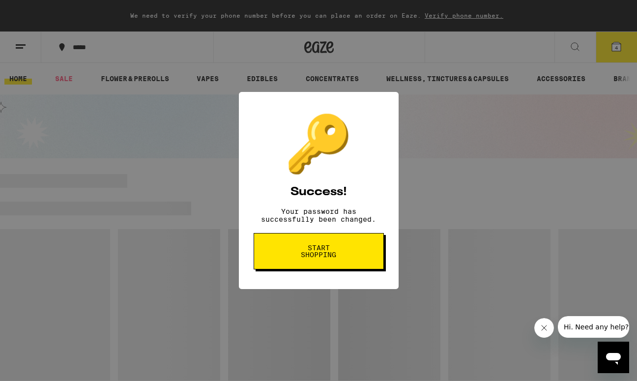
click at [357, 257] on button "Start shopping" at bounding box center [319, 251] width 130 height 36
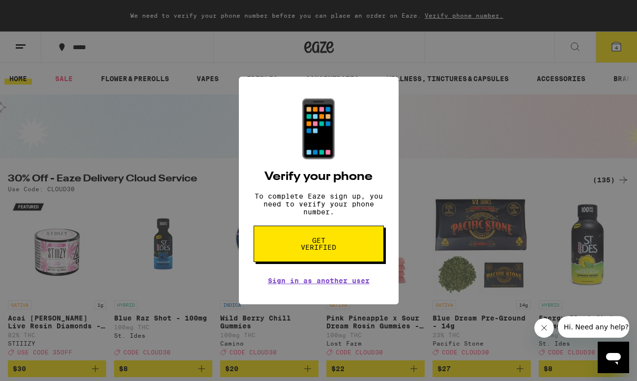
click at [331, 249] on span "Get verified" at bounding box center [318, 244] width 51 height 14
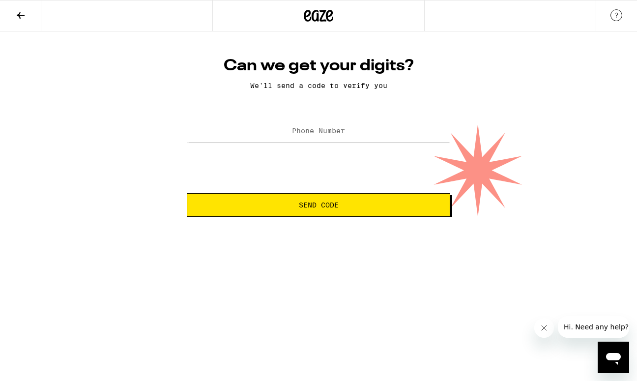
click at [317, 133] on label "Phone Number" at bounding box center [318, 131] width 53 height 8
type input "[PHONE_NUMBER]"
click at [331, 204] on span "Send Code" at bounding box center [319, 204] width 40 height 7
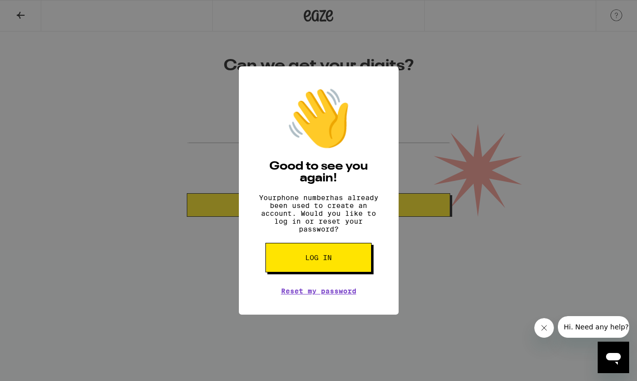
click at [611, 357] on icon "Open messaging window" at bounding box center [613, 359] width 15 height 12
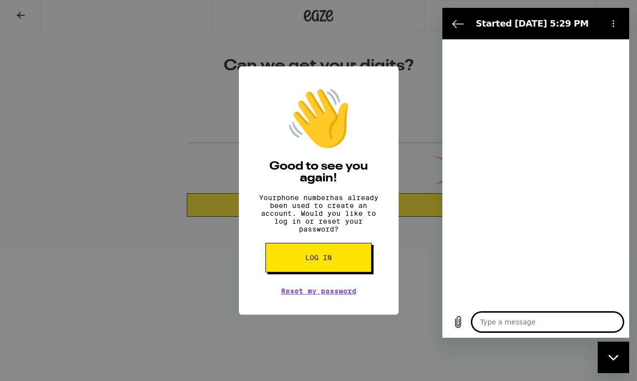
type textarea "x"
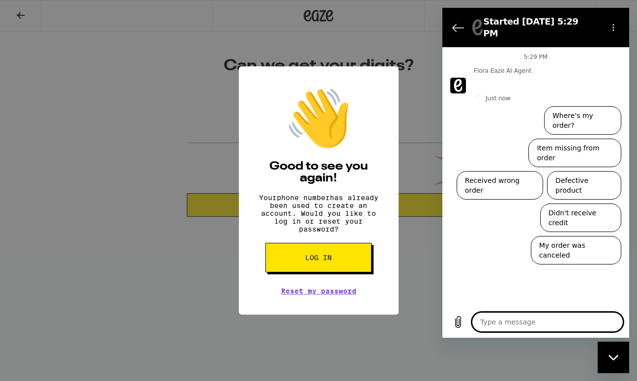
click at [512, 320] on textarea at bounding box center [547, 322] width 151 height 20
type textarea "C"
type textarea "x"
type textarea "Ca"
type textarea "x"
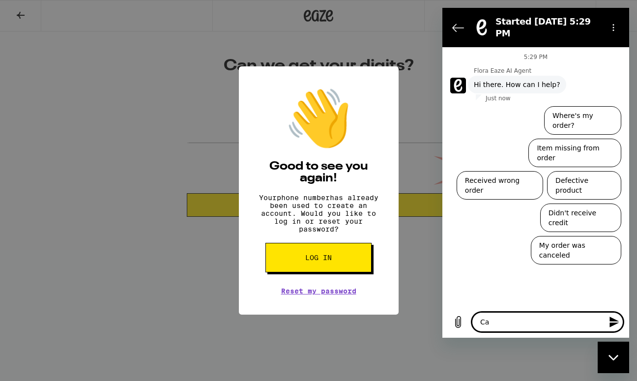
type textarea "Can"
type textarea "x"
type textarea "Can'"
type textarea "x"
type textarea "Can't"
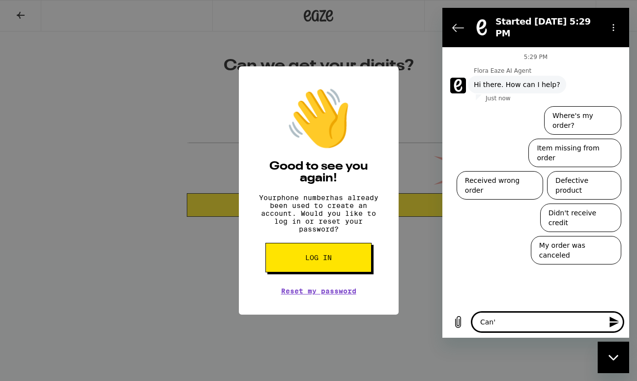
type textarea "x"
type textarea "Can't"
type textarea "x"
type textarea "Can't l"
type textarea "x"
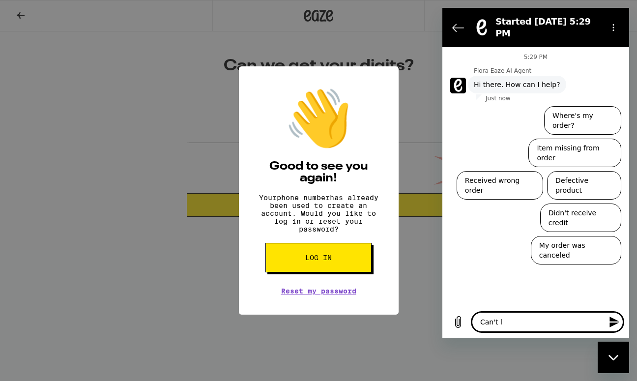
type textarea "Can't lo"
type textarea "x"
type textarea "Can't log"
type textarea "x"
type textarea "Can't log"
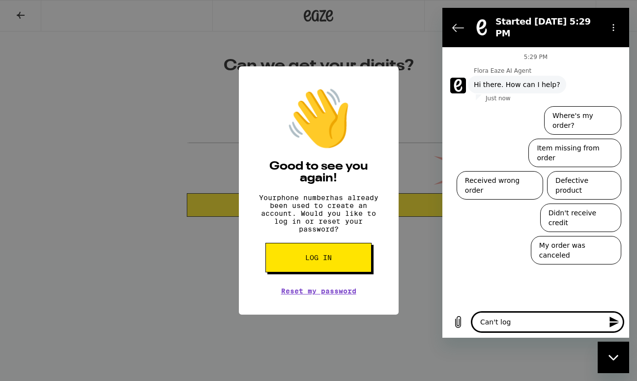
type textarea "x"
type textarea "Can't log i"
type textarea "x"
type textarea "Can't log in"
type textarea "x"
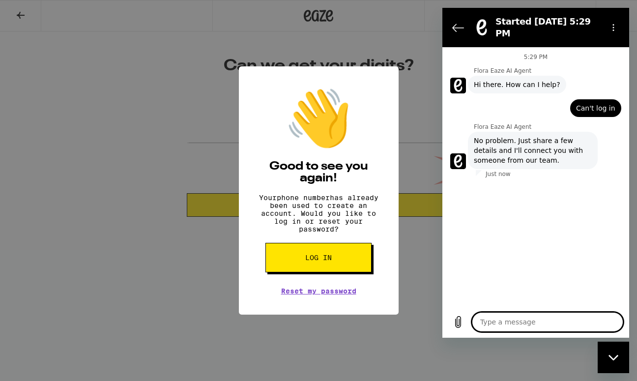
type textarea "x"
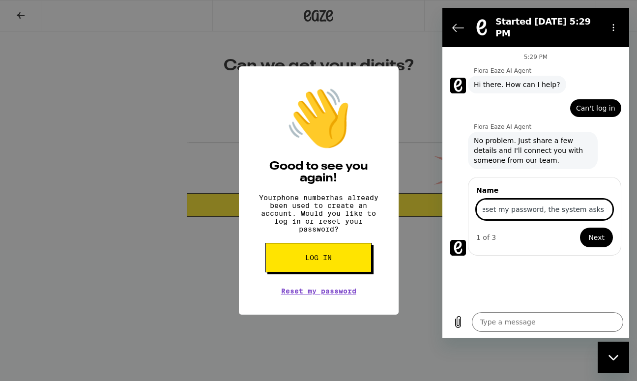
scroll to position [0, 112]
click at [507, 202] on input "I'm trying to log in but when I reset my password, the system asks to verify" at bounding box center [544, 209] width 137 height 21
click at [541, 201] on input "I'm trying to log in but when I reset my password, the system asks to verify" at bounding box center [544, 209] width 137 height 21
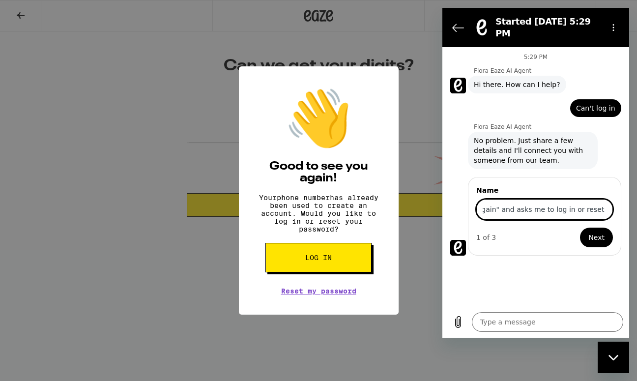
type input "I'm trying to log in after reseting my password, but when I reset my password, …"
click at [580, 228] on button "Next" at bounding box center [596, 238] width 33 height 20
type textarea "x"
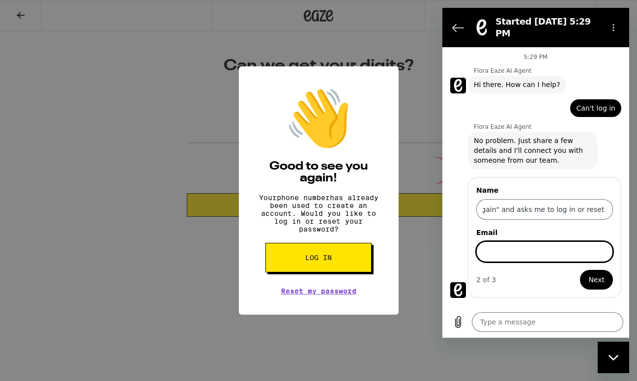
scroll to position [0, 0]
type input "[EMAIL_ADDRESS][PERSON_NAME][DOMAIN_NAME]"
click at [606, 277] on button "Next" at bounding box center [596, 280] width 33 height 20
type textarea "x"
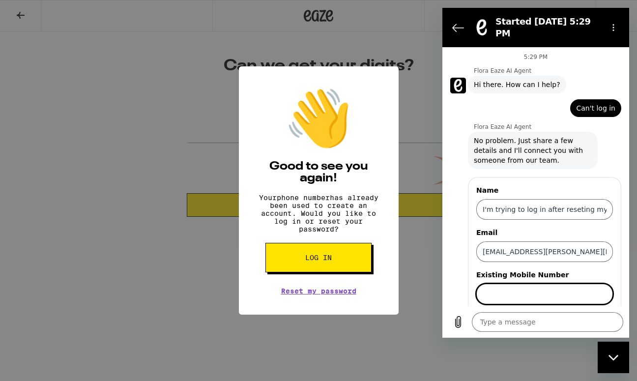
scroll to position [27, 0]
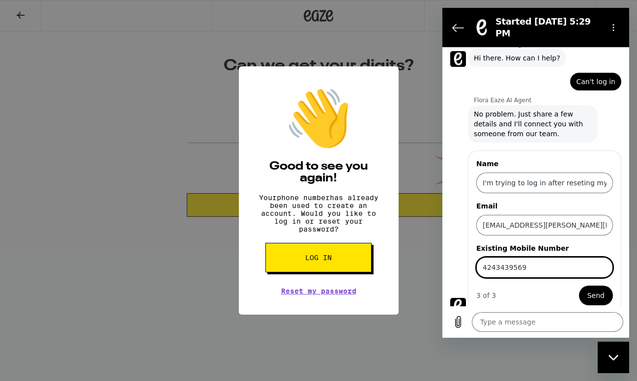
type input "4243439569"
click at [600, 289] on span "Send" at bounding box center [595, 295] width 17 height 12
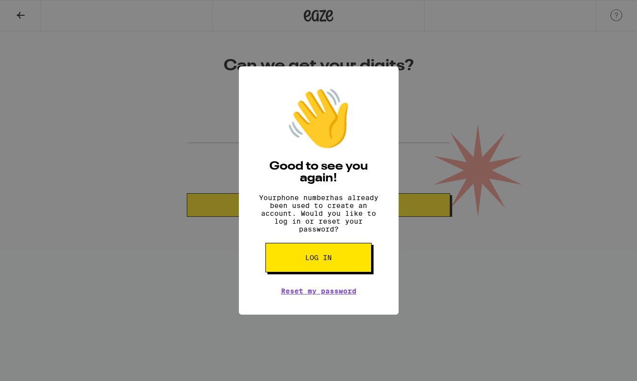
scroll to position [551, 0]
click at [430, 79] on div "👋 Good to see you again! Your phone number has already been used to create an a…" at bounding box center [318, 190] width 637 height 381
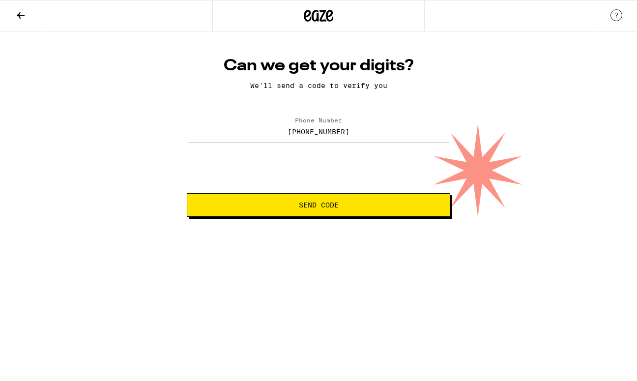
scroll to position [590, 0]
type textarea "x"
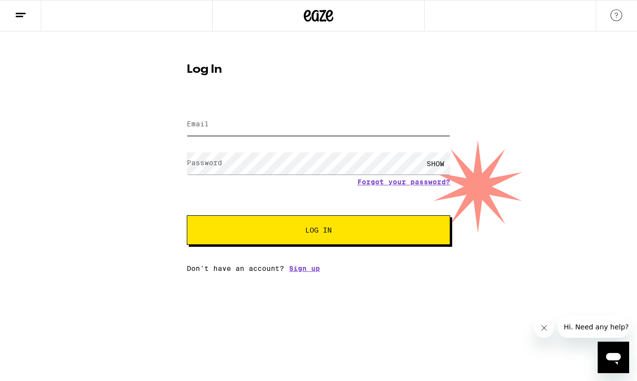
click at [329, 123] on input "Email" at bounding box center [318, 125] width 263 height 22
paste input "[EMAIL_ADDRESS][PERSON_NAME][DOMAIN_NAME]"
type input "[EMAIL_ADDRESS][PERSON_NAME][DOMAIN_NAME]"
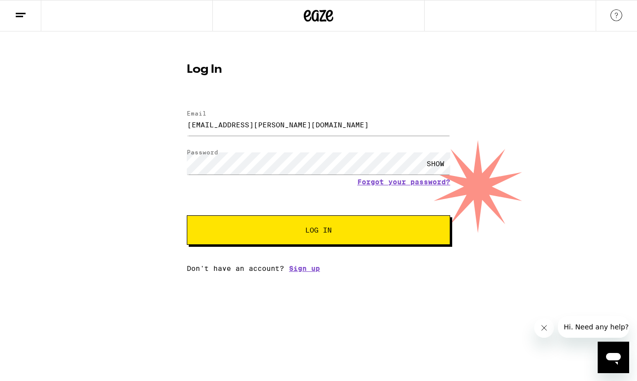
click at [308, 230] on span "Log In" at bounding box center [318, 230] width 27 height 7
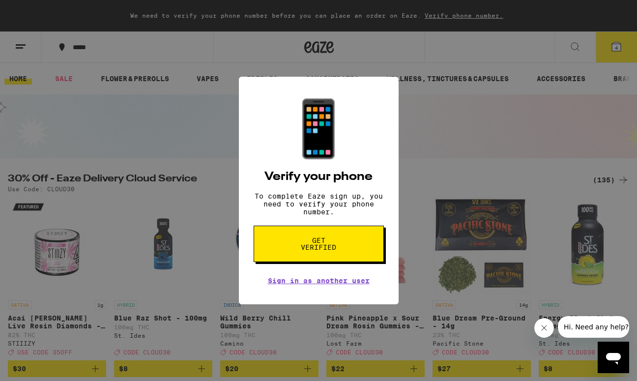
click at [316, 247] on span "Get verified" at bounding box center [318, 244] width 51 height 14
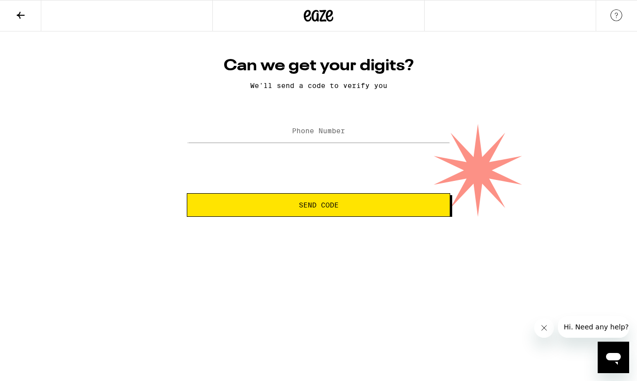
click at [343, 132] on label "Phone Number" at bounding box center [318, 131] width 53 height 8
type input "[PHONE_NUMBER]"
click at [352, 211] on button "Send Code" at bounding box center [318, 205] width 263 height 24
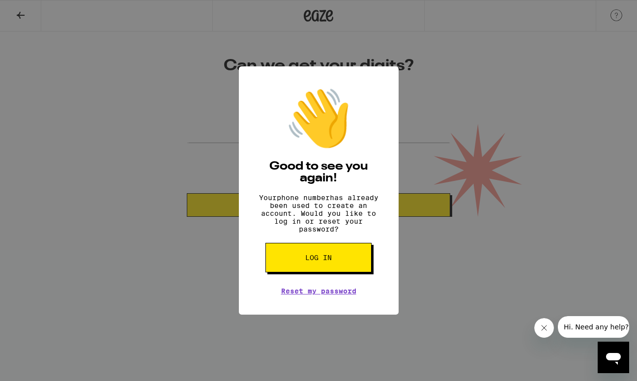
click at [311, 261] on span "Log in" at bounding box center [318, 257] width 27 height 7
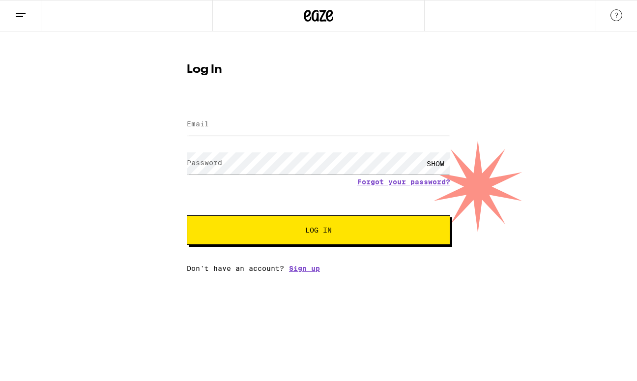
click at [619, 13] on img at bounding box center [616, 15] width 12 height 12
click at [81, 85] on div "Log In Email Email Password Password SHOW Forgot your password? Log In Don't ha…" at bounding box center [318, 151] width 637 height 241
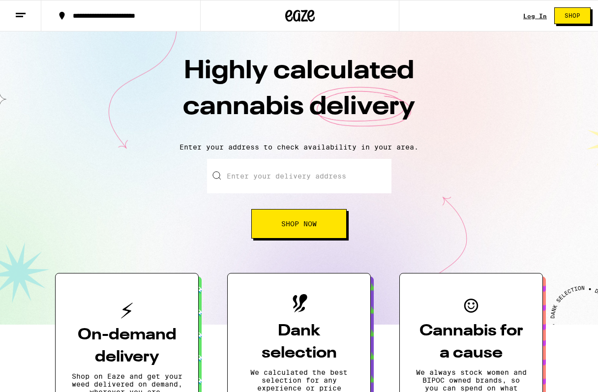
click at [534, 14] on link "Log In" at bounding box center [535, 16] width 24 height 6
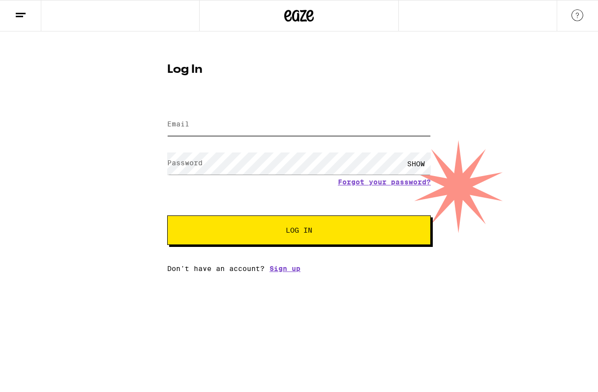
click at [238, 126] on input "Email" at bounding box center [298, 125] width 263 height 22
type input "[EMAIL_ADDRESS][DOMAIN_NAME]"
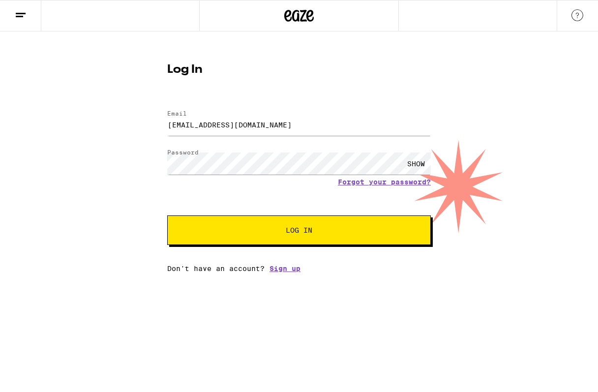
click at [417, 161] on div "SHOW" at bounding box center [415, 163] width 29 height 22
click at [324, 233] on span "Log In" at bounding box center [299, 230] width 184 height 7
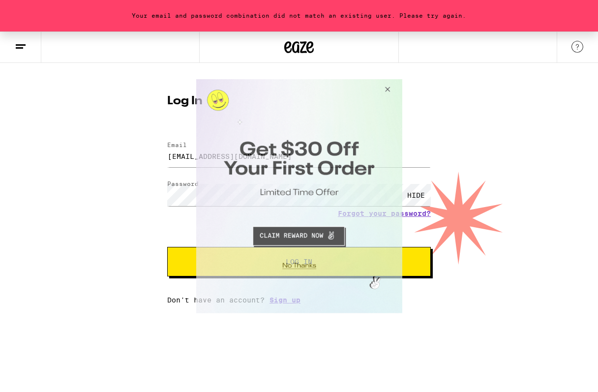
click at [389, 84] on button "Close Modal" at bounding box center [385, 91] width 27 height 24
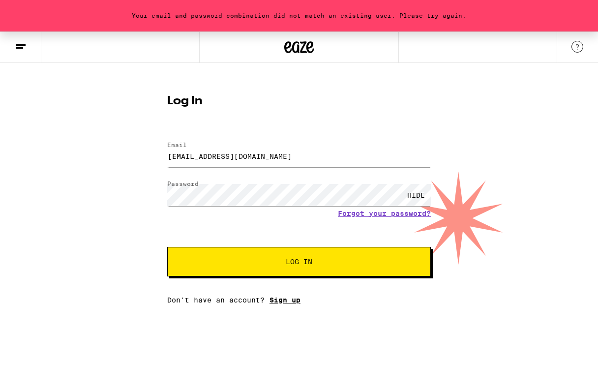
click at [285, 300] on link "Sign up" at bounding box center [284, 300] width 31 height 8
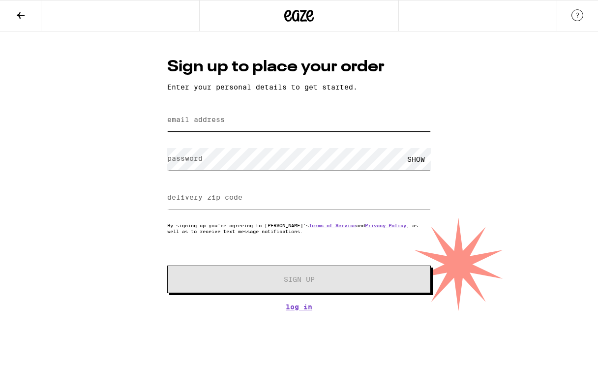
click at [239, 125] on input "email address" at bounding box center [298, 120] width 263 height 22
type input "[EMAIL_ADDRESS][DOMAIN_NAME]"
click at [115, 165] on div "Sign up to place your order Enter your personal details to get started. email a…" at bounding box center [299, 170] width 598 height 279
click at [191, 157] on label "password" at bounding box center [184, 158] width 35 height 8
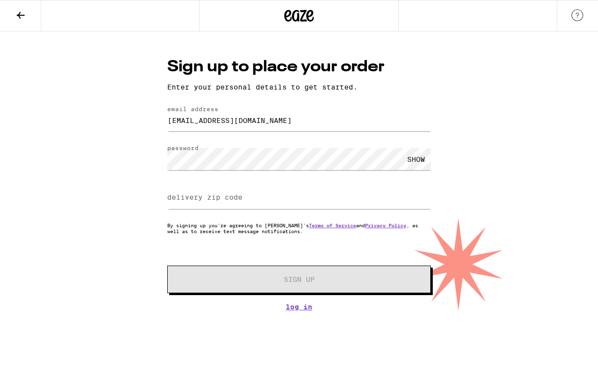
click at [124, 176] on div "Sign up to place your order Enter your personal details to get started. email a…" at bounding box center [299, 170] width 598 height 279
click at [179, 197] on label "delivery zip code" at bounding box center [204, 197] width 75 height 8
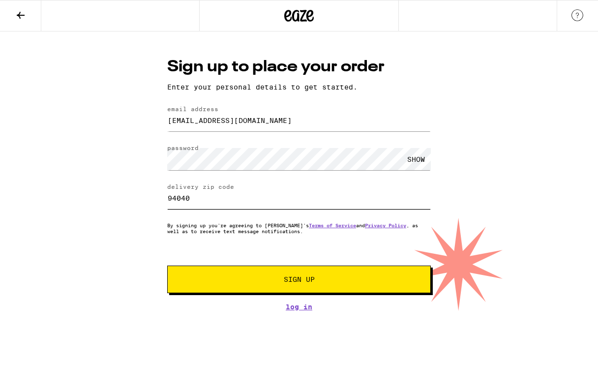
type input "94040"
click at [247, 273] on button "Sign Up" at bounding box center [298, 279] width 263 height 28
